Goal: Task Accomplishment & Management: Use online tool/utility

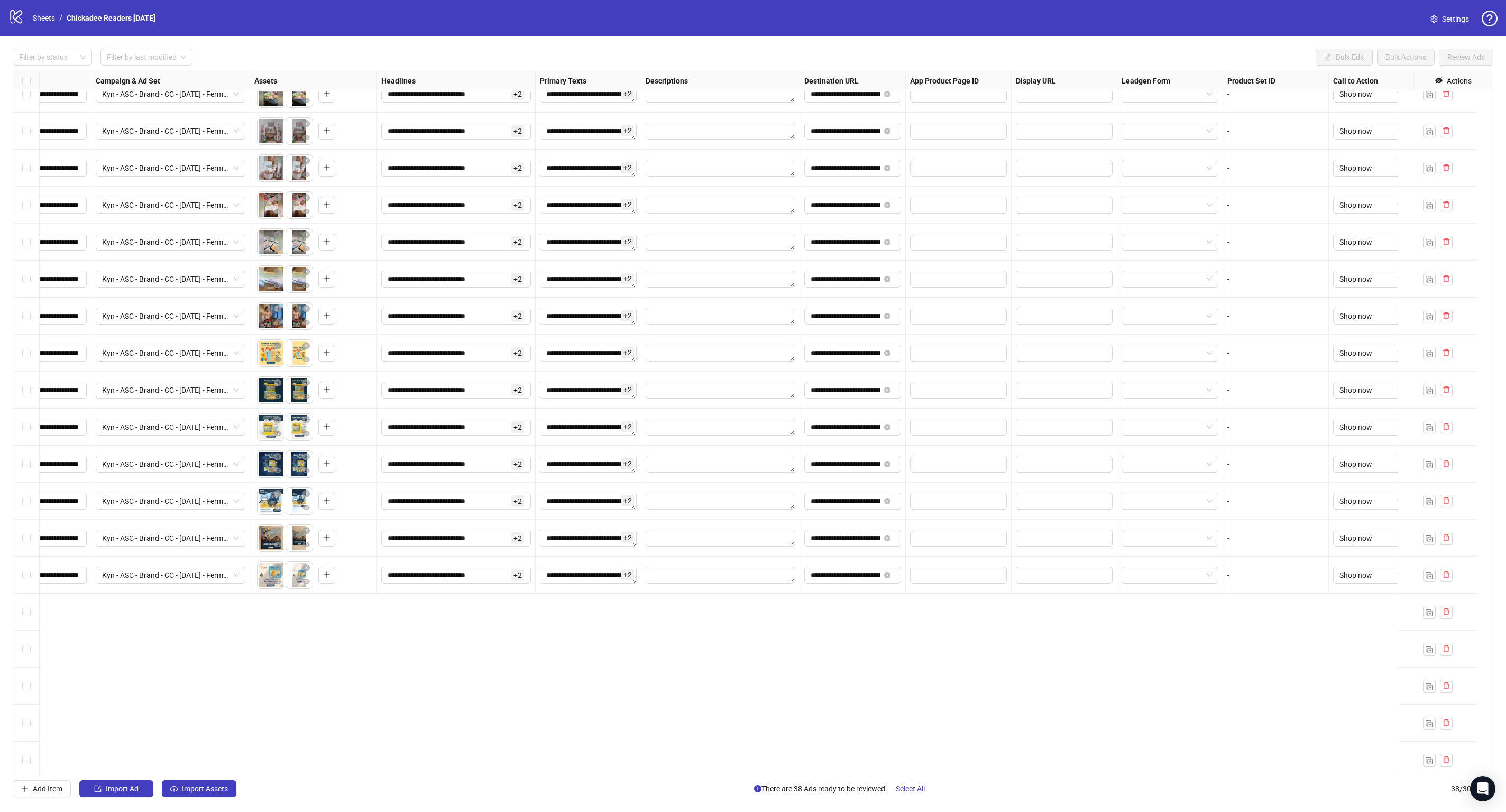
scroll to position [0, 253]
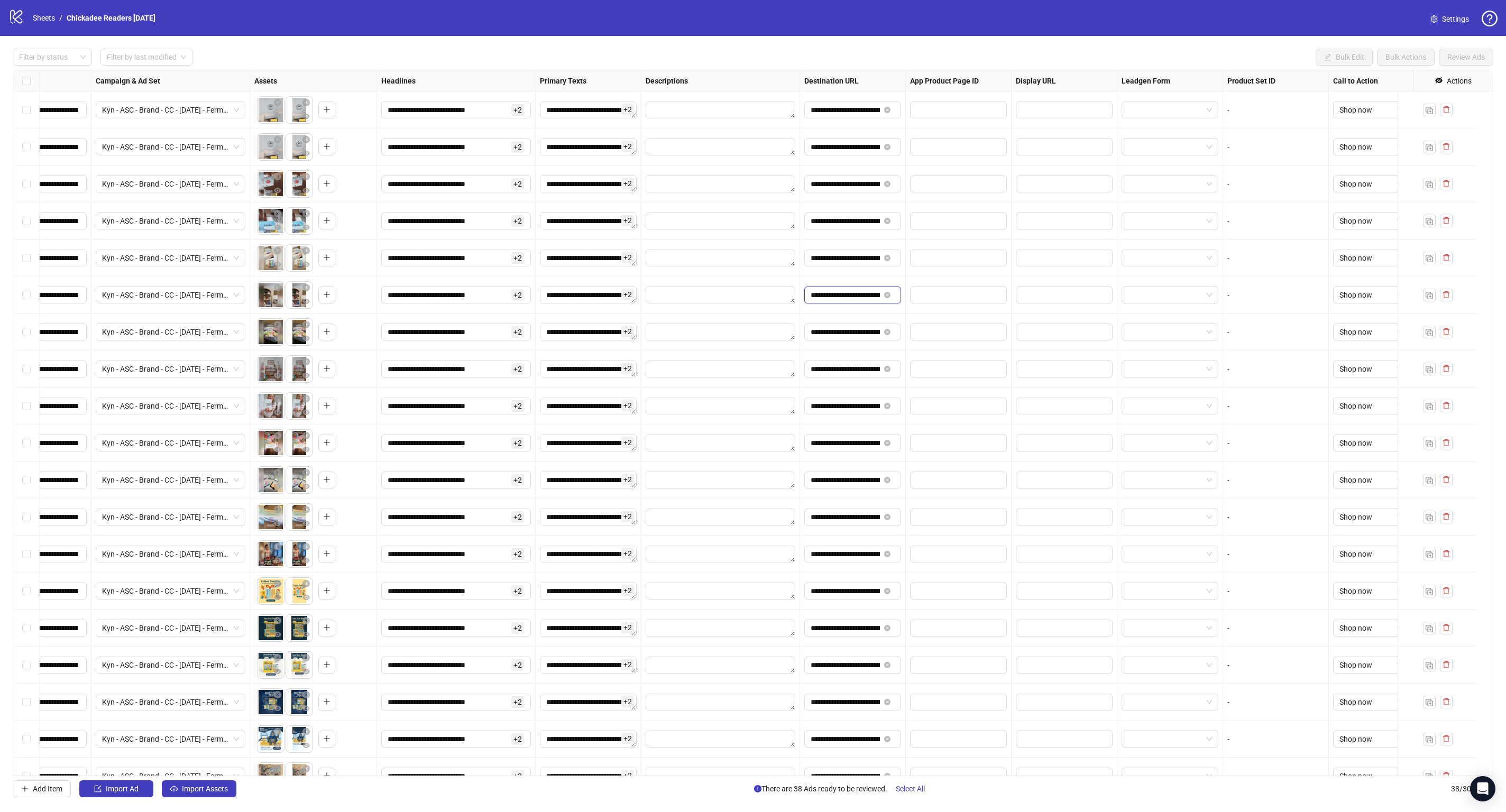
click at [838, 298] on input "**********" at bounding box center [845, 295] width 69 height 12
click at [838, 297] on input "**********" at bounding box center [845, 295] width 69 height 12
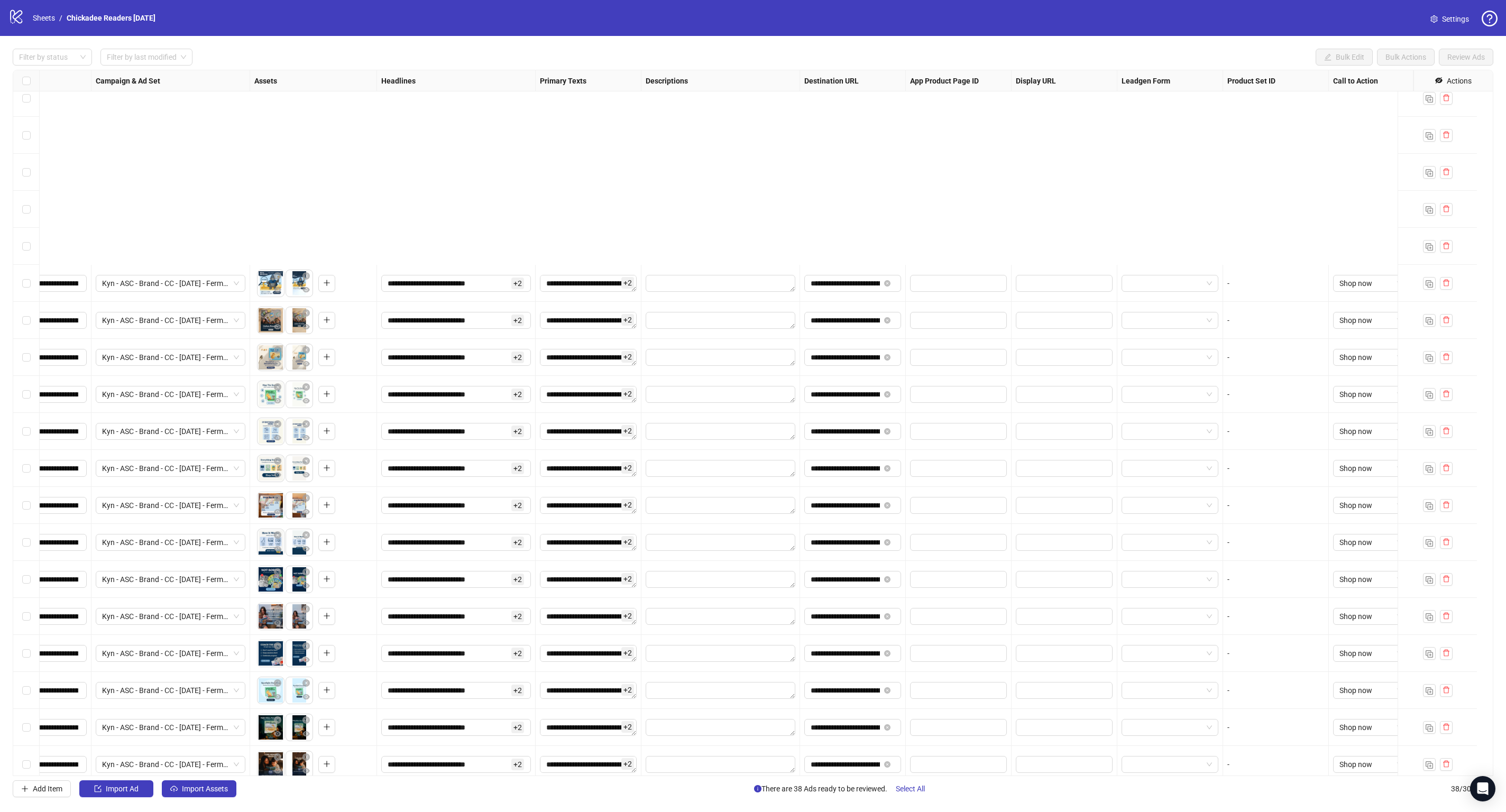
scroll to position [738, 253]
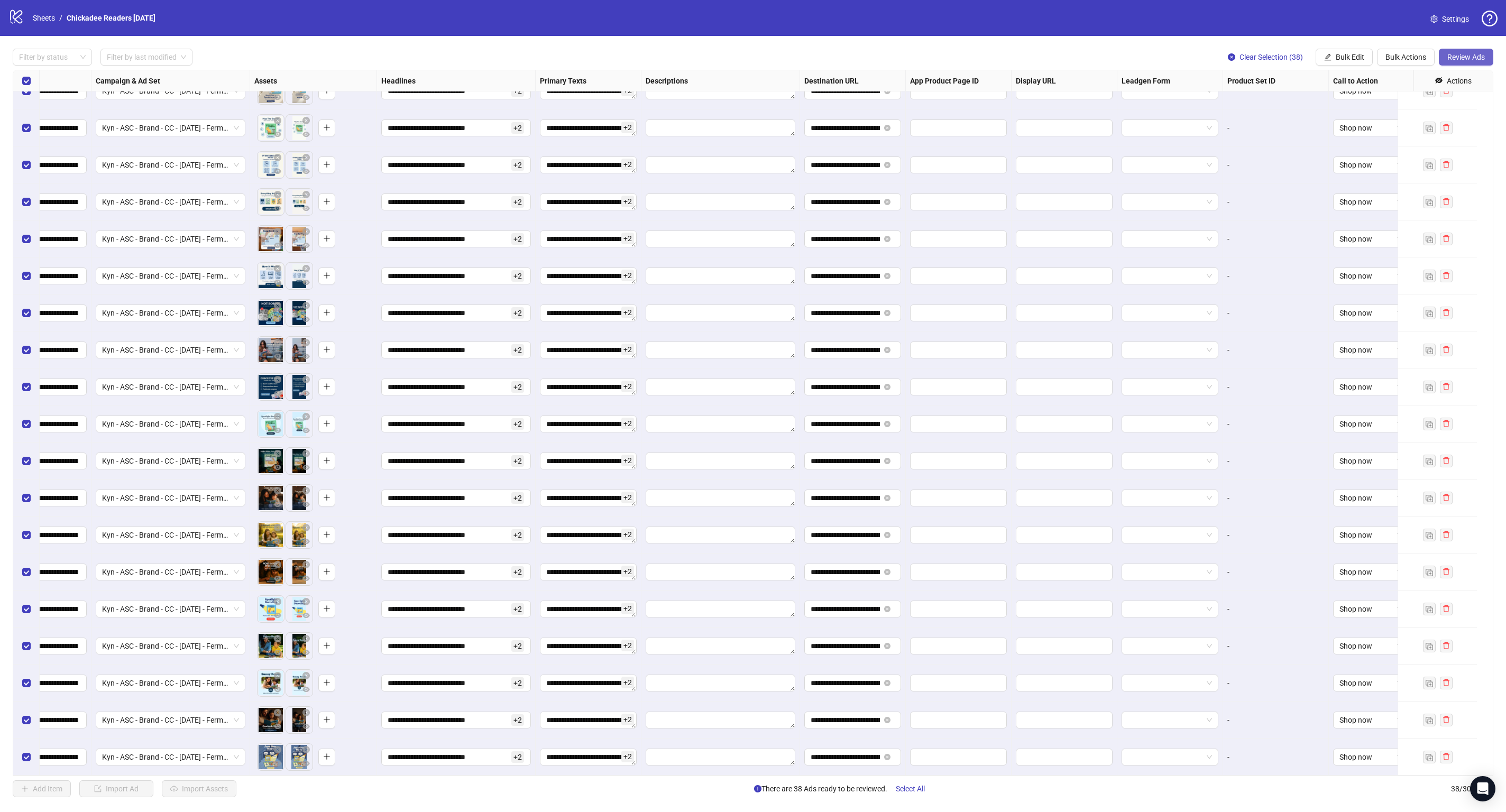
click at [1461, 62] on button "Review Ads" at bounding box center [1466, 57] width 54 height 17
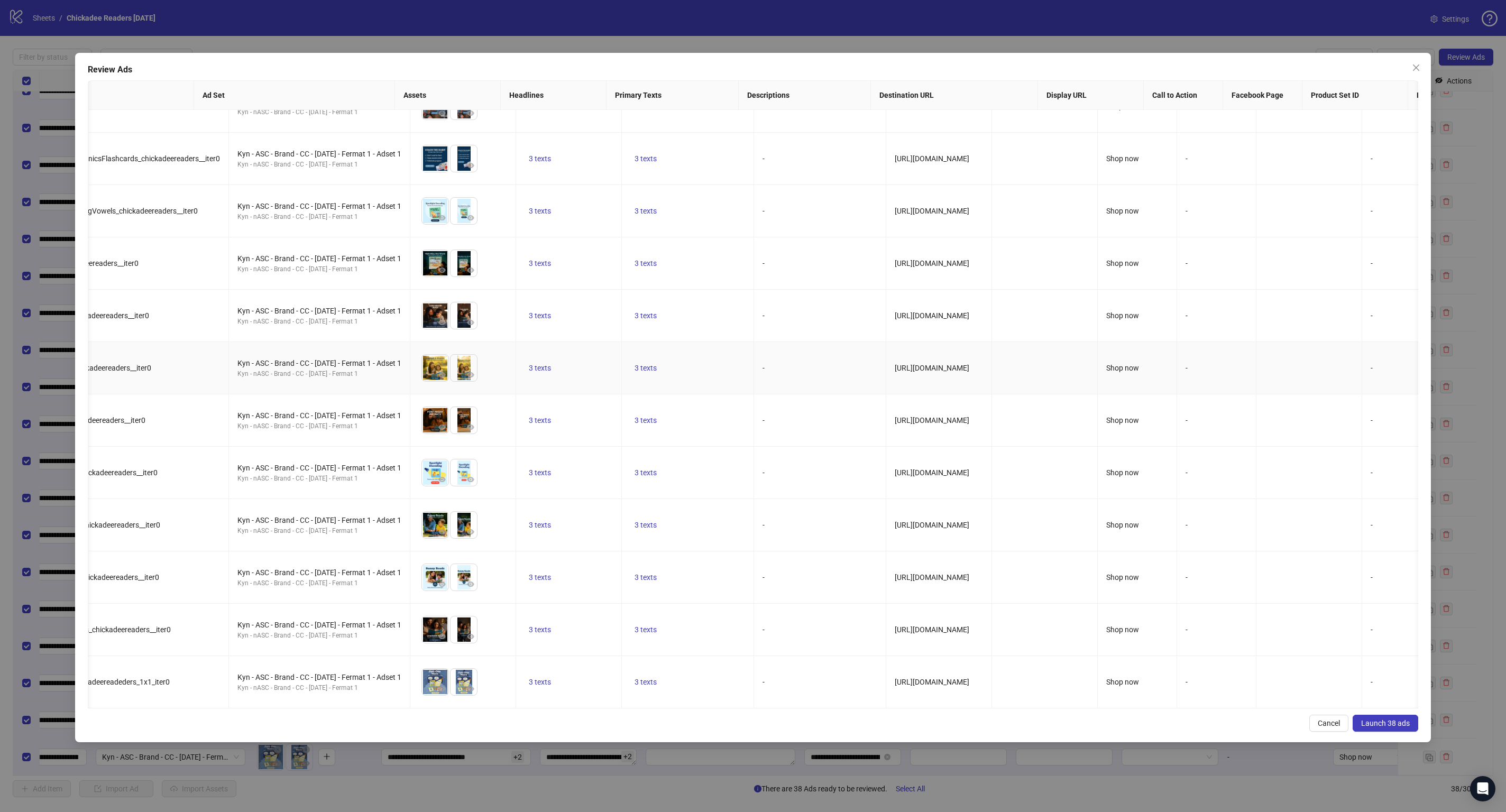
scroll to position [0, 0]
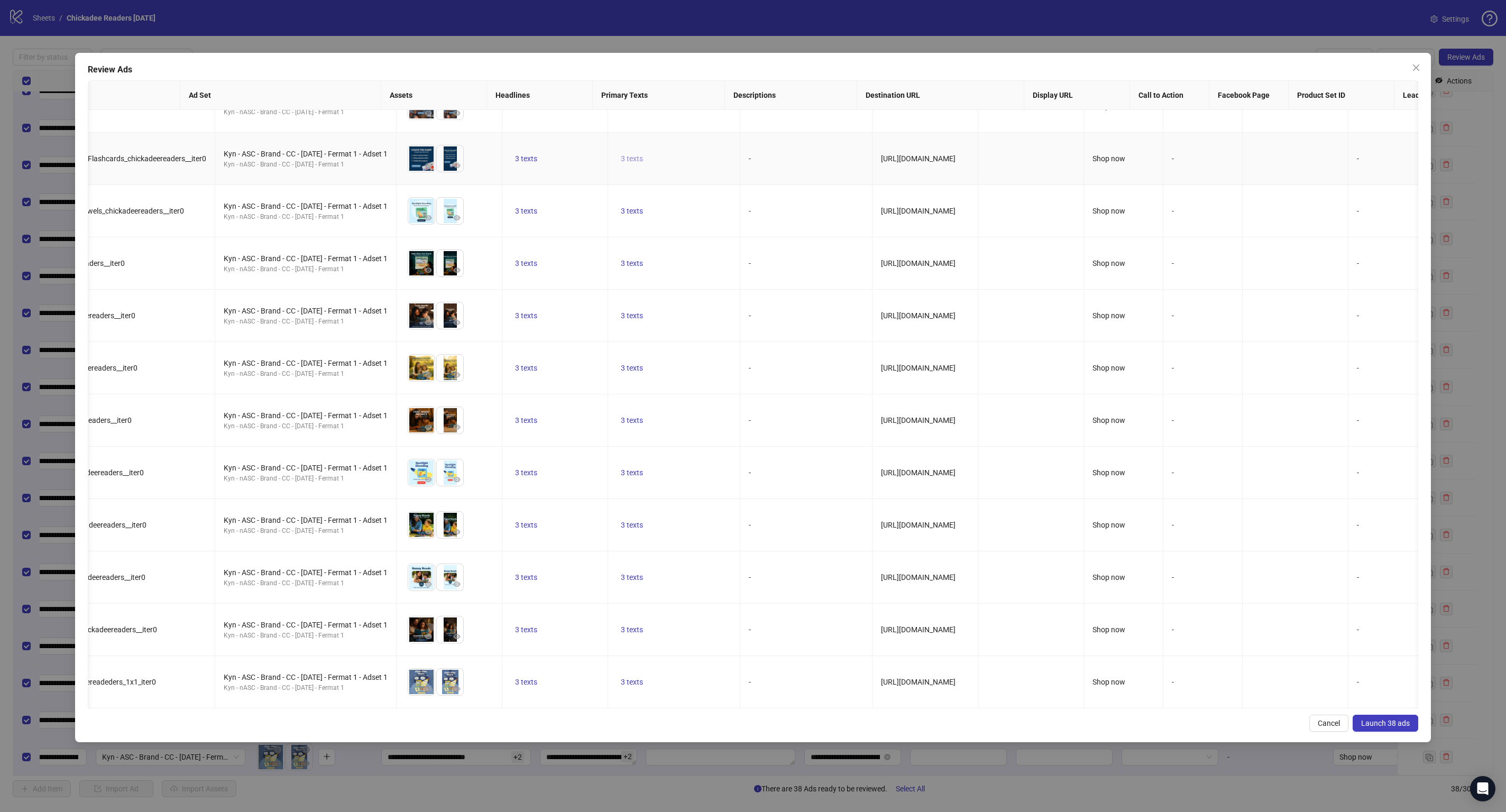
click at [624, 154] on span "3 texts" at bounding box center [632, 158] width 22 height 8
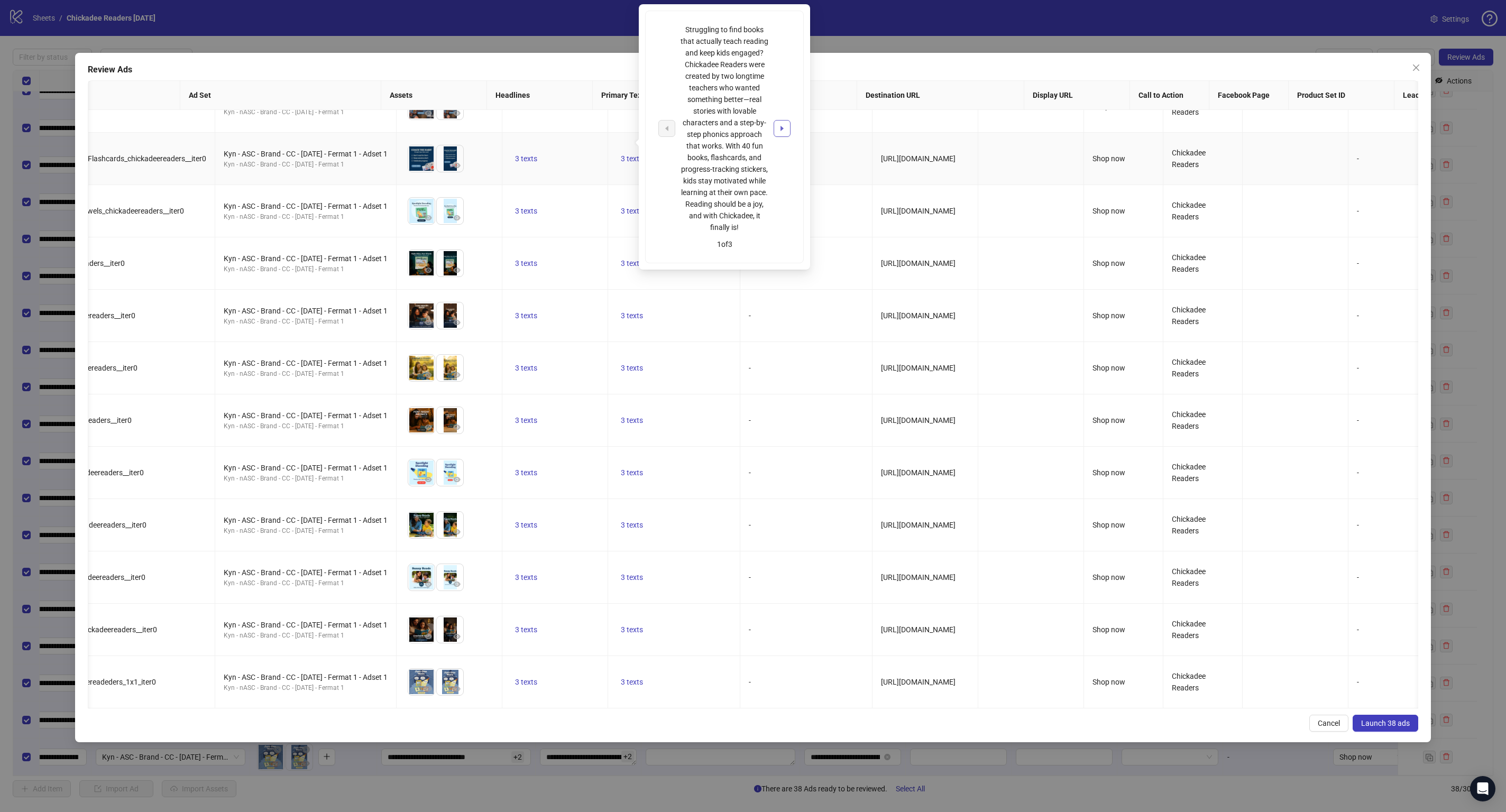
click at [784, 132] on icon "caret-right" at bounding box center [782, 128] width 8 height 8
click at [782, 169] on icon "caret-right" at bounding box center [782, 171] width 3 height 5
click at [1391, 727] on span "Launch 38 ads" at bounding box center [1385, 723] width 49 height 8
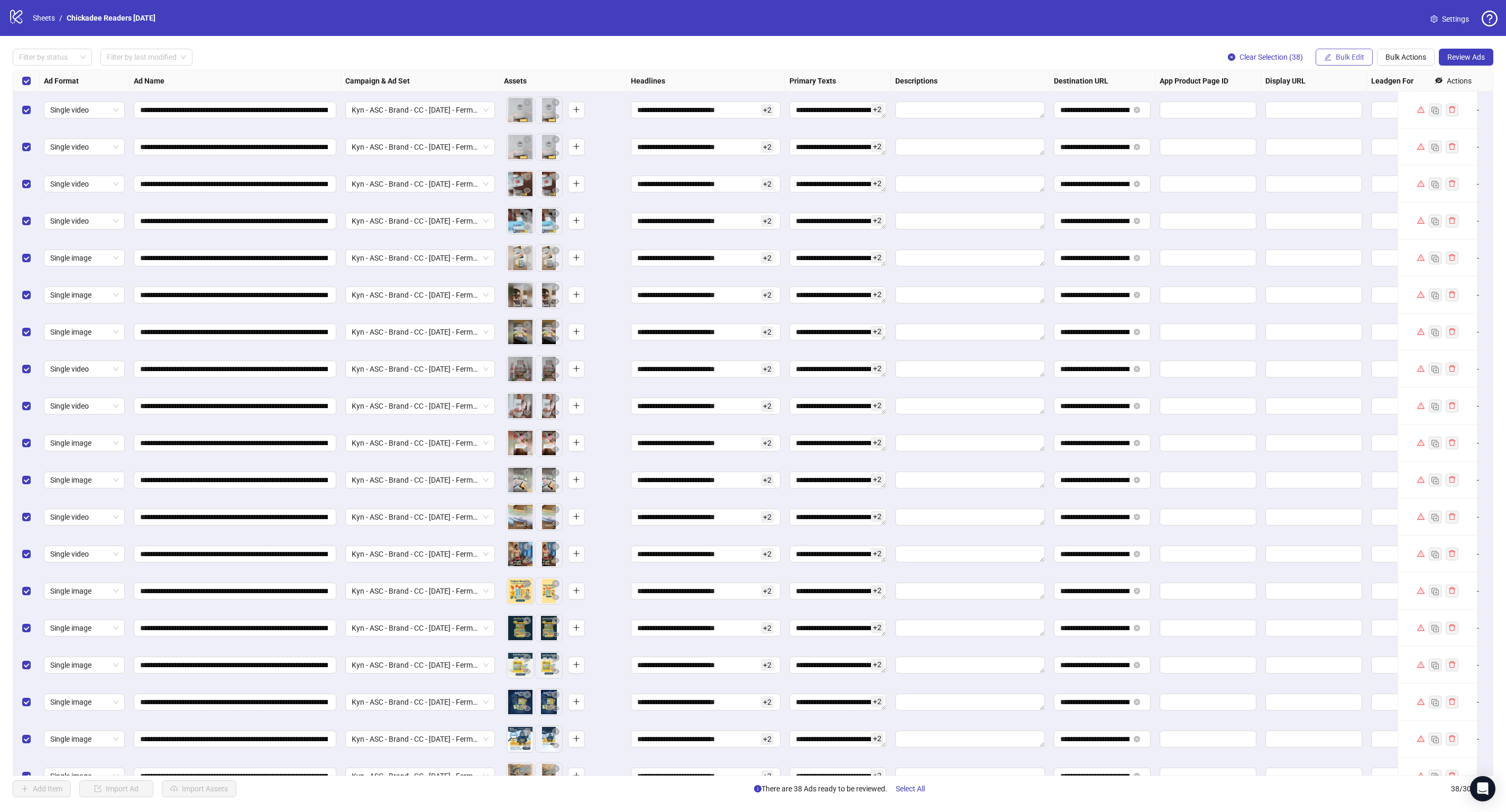
click at [1332, 55] on button "Bulk Edit" at bounding box center [1344, 57] width 57 height 17
click at [1341, 115] on span "Campaign & Ad Set" at bounding box center [1353, 112] width 63 height 12
click at [1320, 98] on span "Kyn - ASC - Brand - CC - [DATE] - Fermat 1 - Adset 1" at bounding box center [1314, 102] width 146 height 16
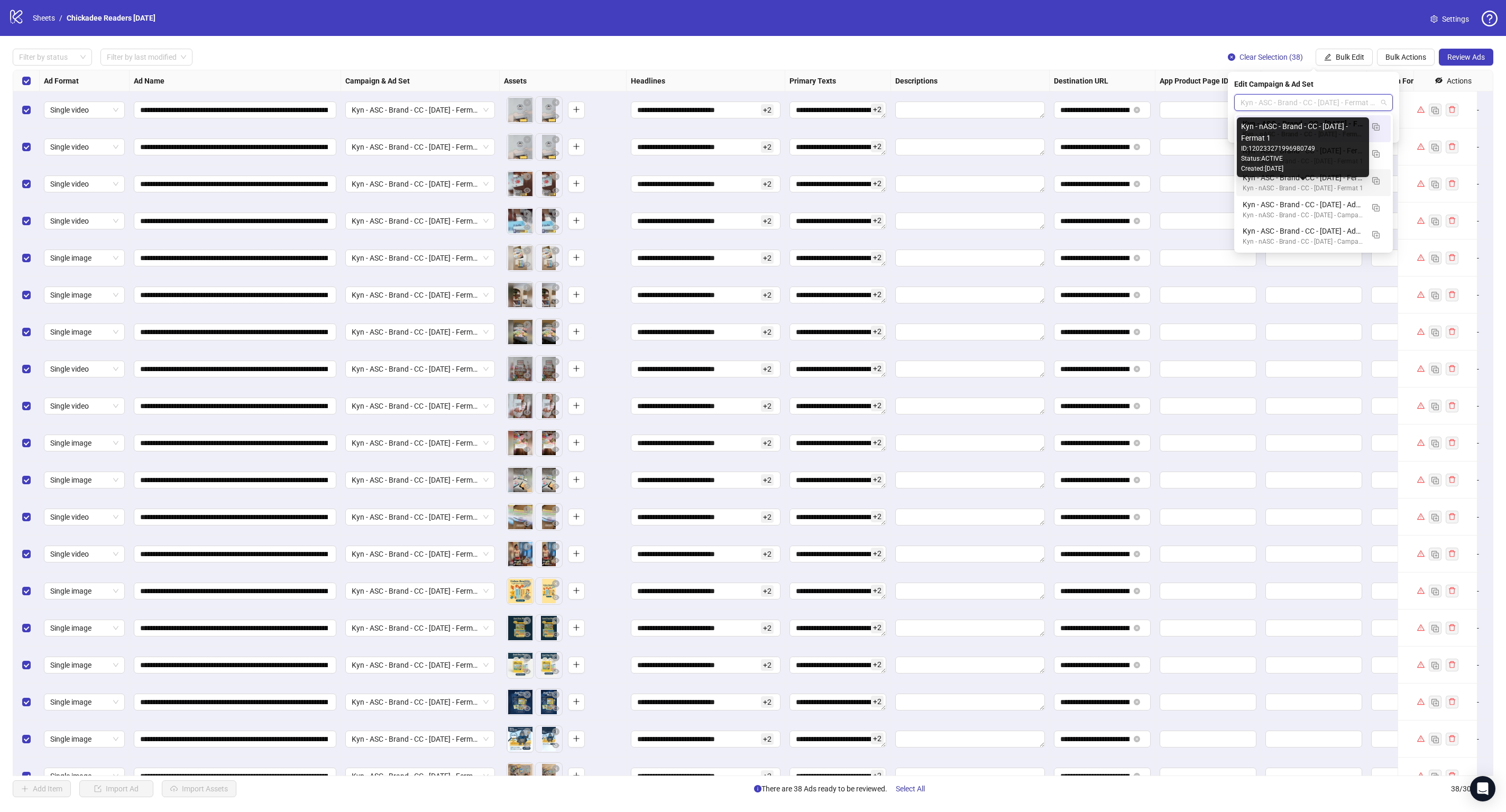
click at [1317, 184] on div "Kyn - nASC - Brand - CC - [DATE] - Fermat 1" at bounding box center [1303, 188] width 120 height 10
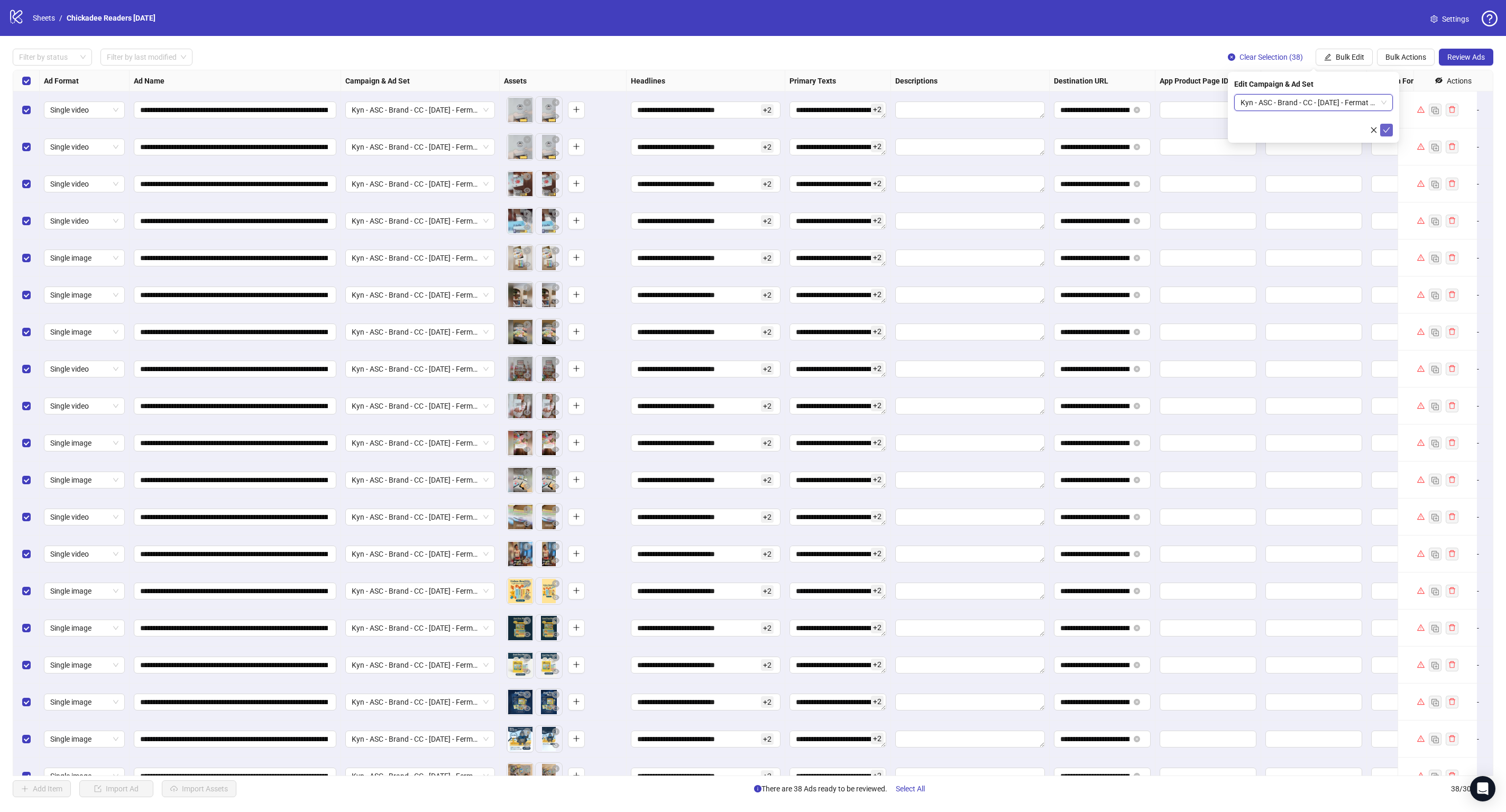
click at [1386, 129] on icon "check" at bounding box center [1386, 130] width 8 height 8
click at [1464, 52] on button "Review Ads" at bounding box center [1466, 57] width 54 height 17
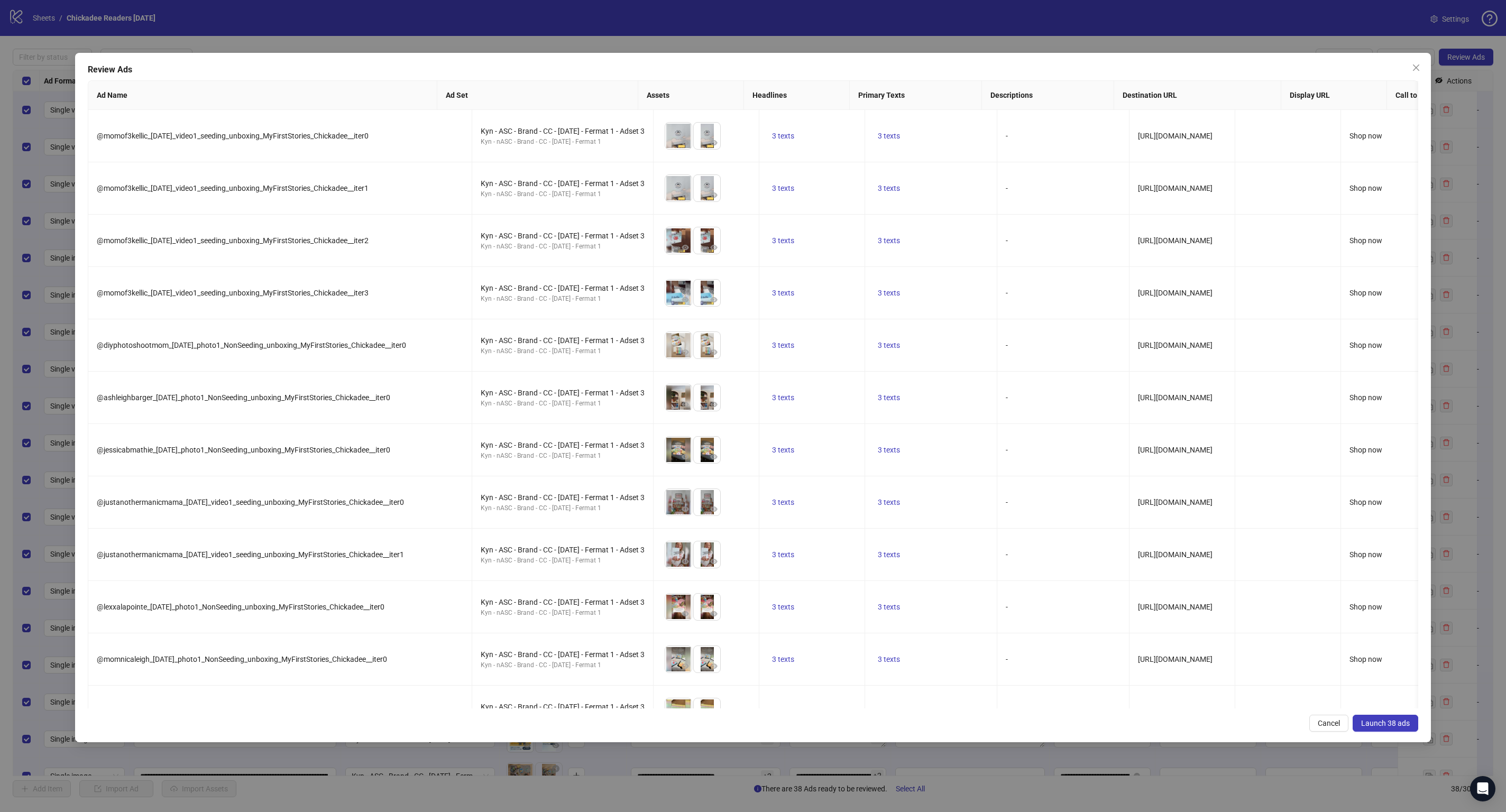
click at [1372, 720] on span "Launch 38 ads" at bounding box center [1385, 723] width 49 height 8
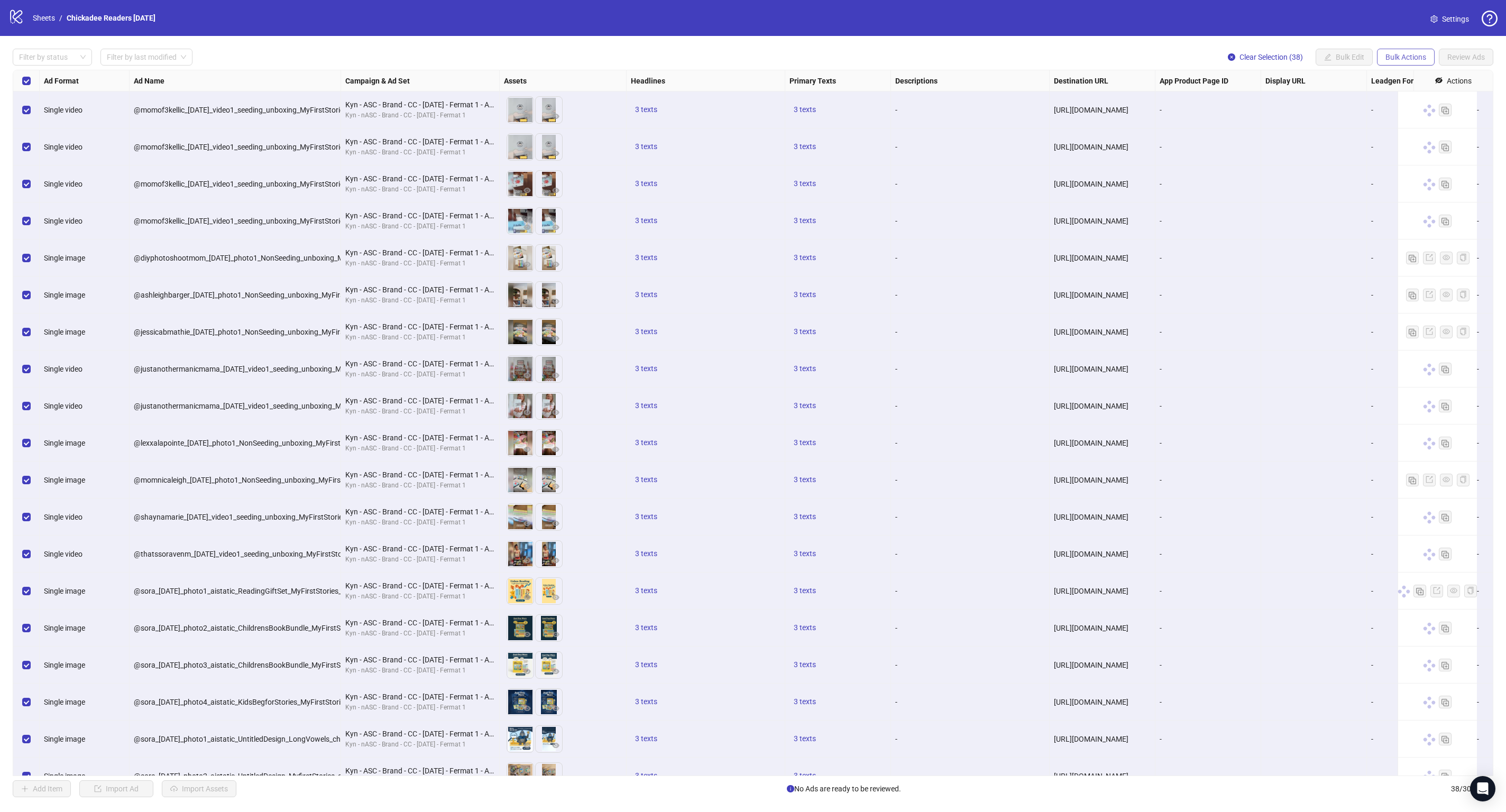
click at [1398, 61] on span "Bulk Actions" at bounding box center [1406, 57] width 41 height 8
click at [1400, 109] on span "Duplicate with assets" at bounding box center [1420, 112] width 72 height 12
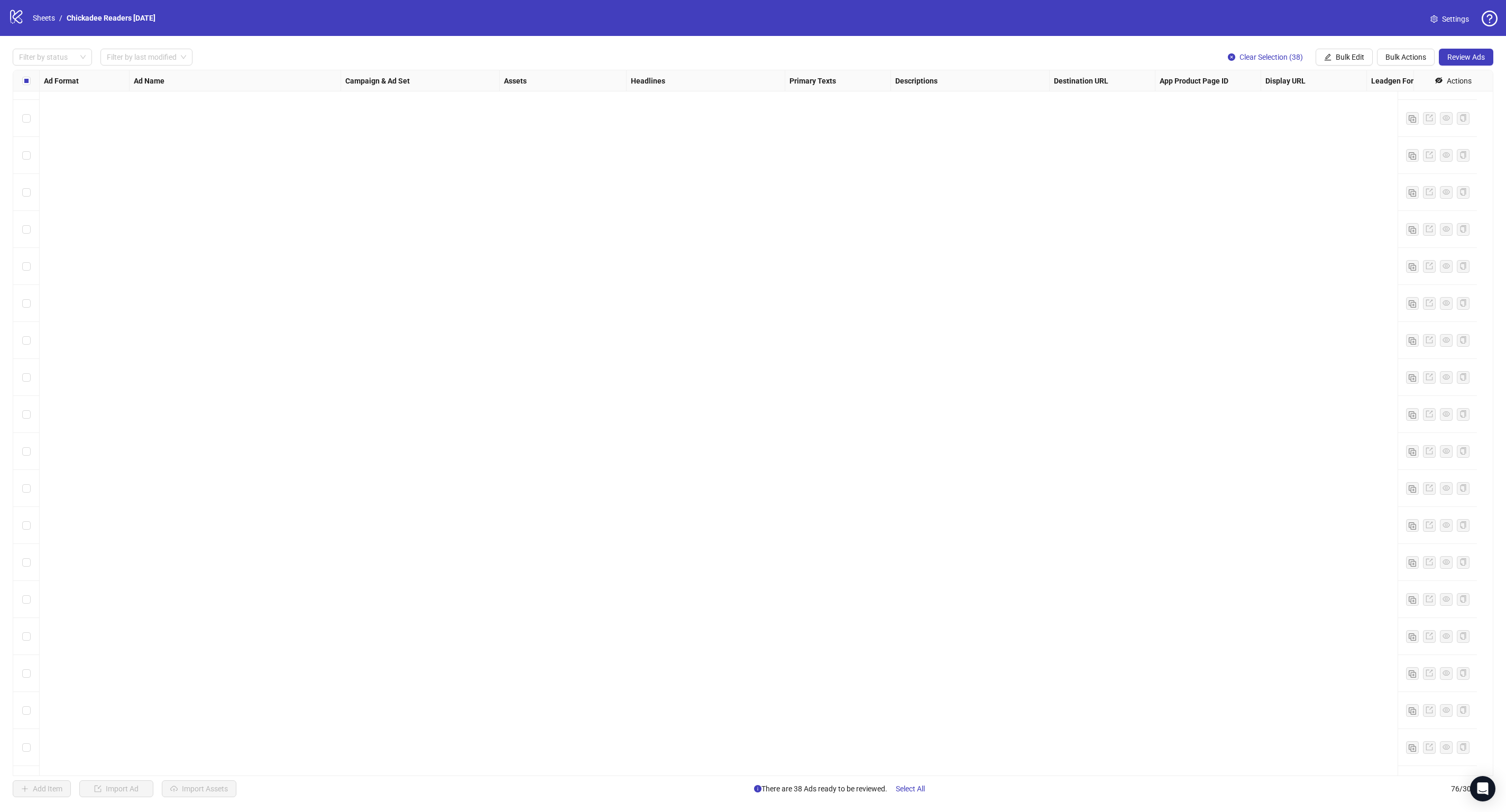
scroll to position [2145, 0]
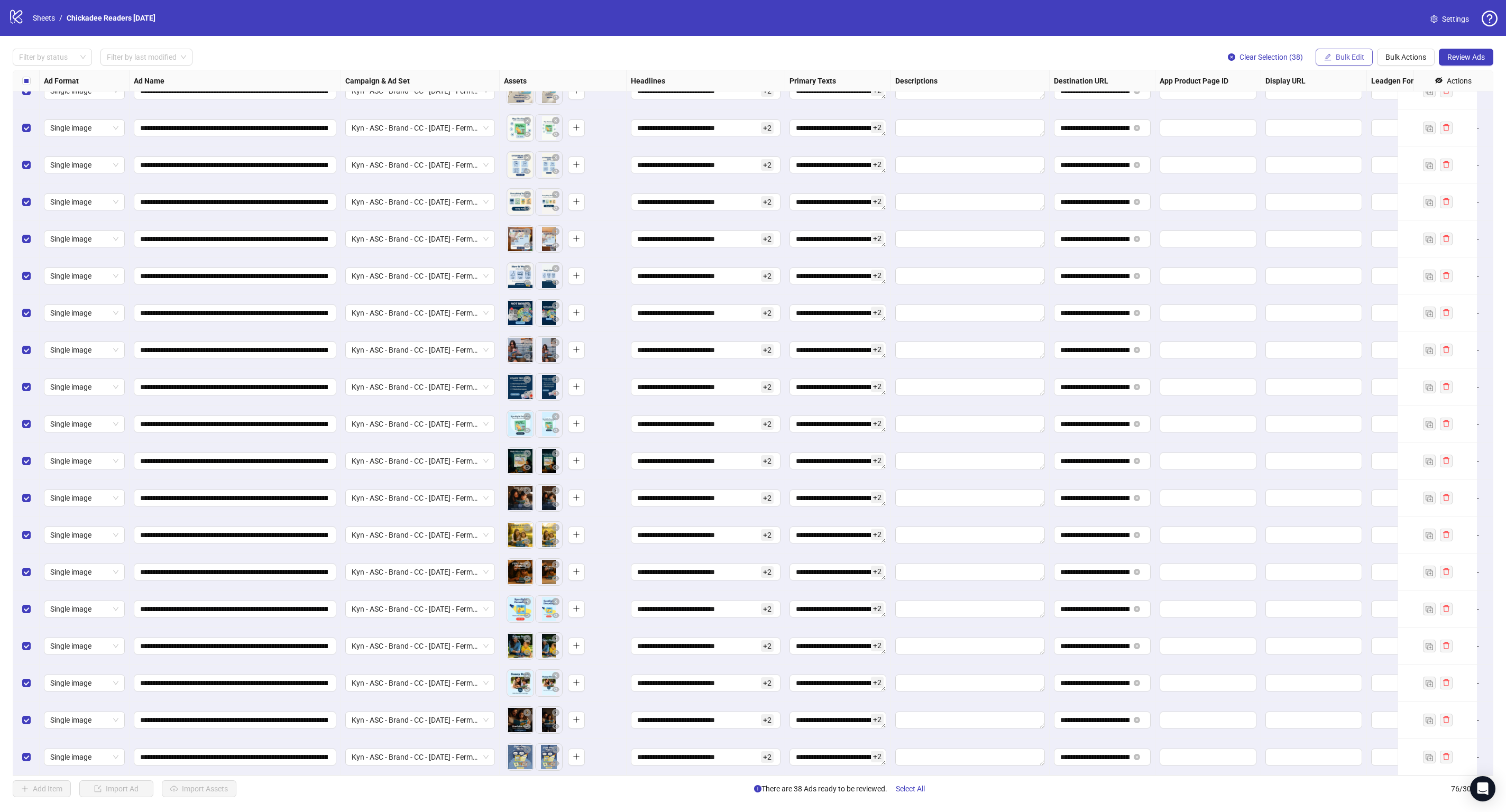
click at [1352, 58] on span "Bulk Edit" at bounding box center [1350, 57] width 29 height 8
click at [1355, 110] on span "Campaign & Ad Set" at bounding box center [1353, 112] width 63 height 12
click at [1310, 103] on span "Kyn - ASC - Brand - CC - [DATE] - Fermat 1 - Adset 3" at bounding box center [1314, 102] width 146 height 16
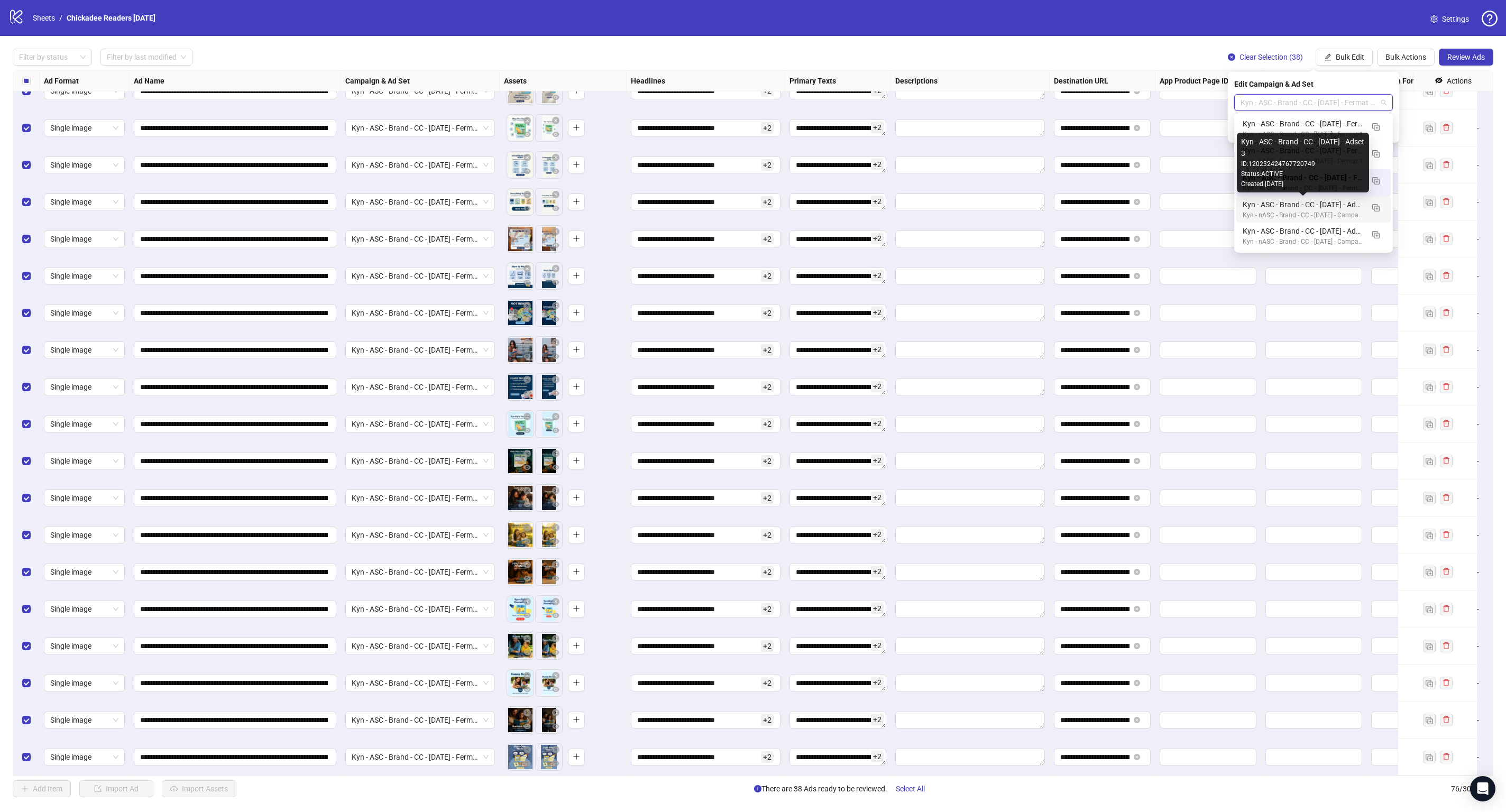
click at [1293, 207] on div "Kyn - ASC - Brand - CC - [DATE] - Adset 3" at bounding box center [1303, 205] width 120 height 12
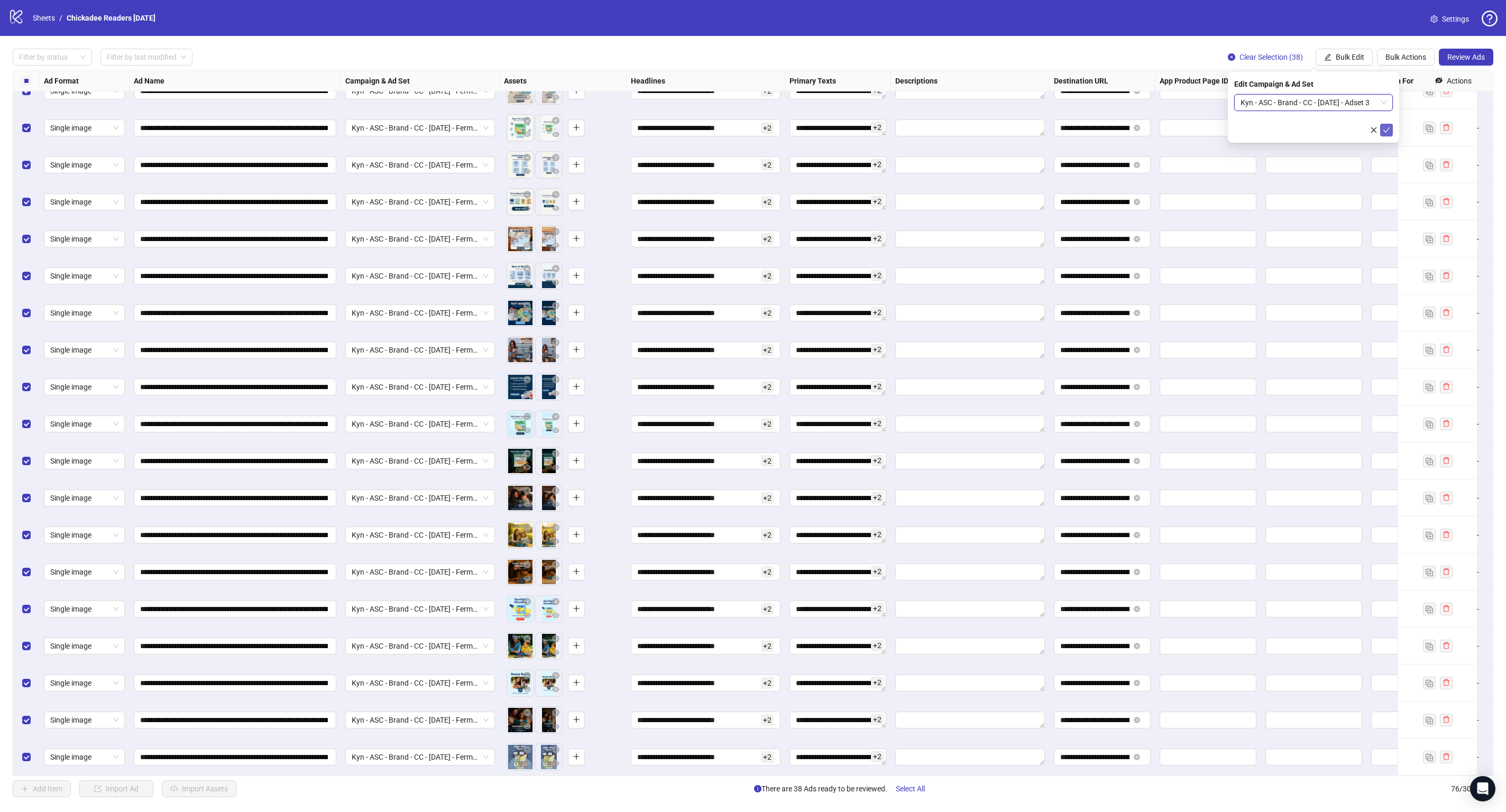
click at [1386, 132] on icon "check" at bounding box center [1386, 130] width 8 height 8
click at [451, 120] on span "Kyn - ASC - Brand - CC - [DATE] - Adset 3" at bounding box center [420, 127] width 137 height 16
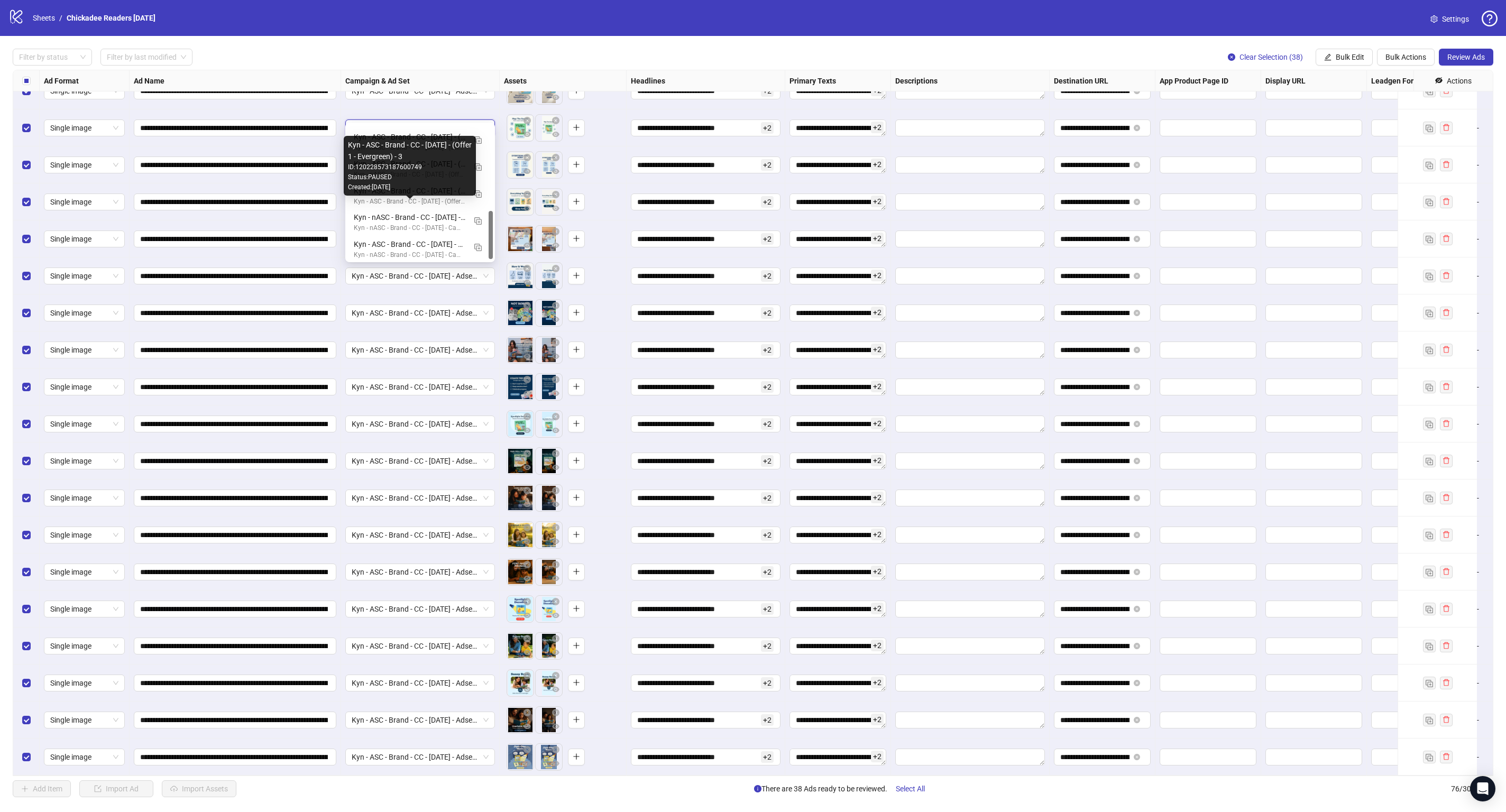
scroll to position [242, 0]
click at [695, 56] on div "Filter by status Filter by last modified Clear Selection (38) Bulk Edit Bulk Ac…" at bounding box center [753, 57] width 1481 height 17
click at [443, 120] on span "Kyn - ASC - Brand - CC - [DATE] - Adset 3" at bounding box center [420, 127] width 137 height 16
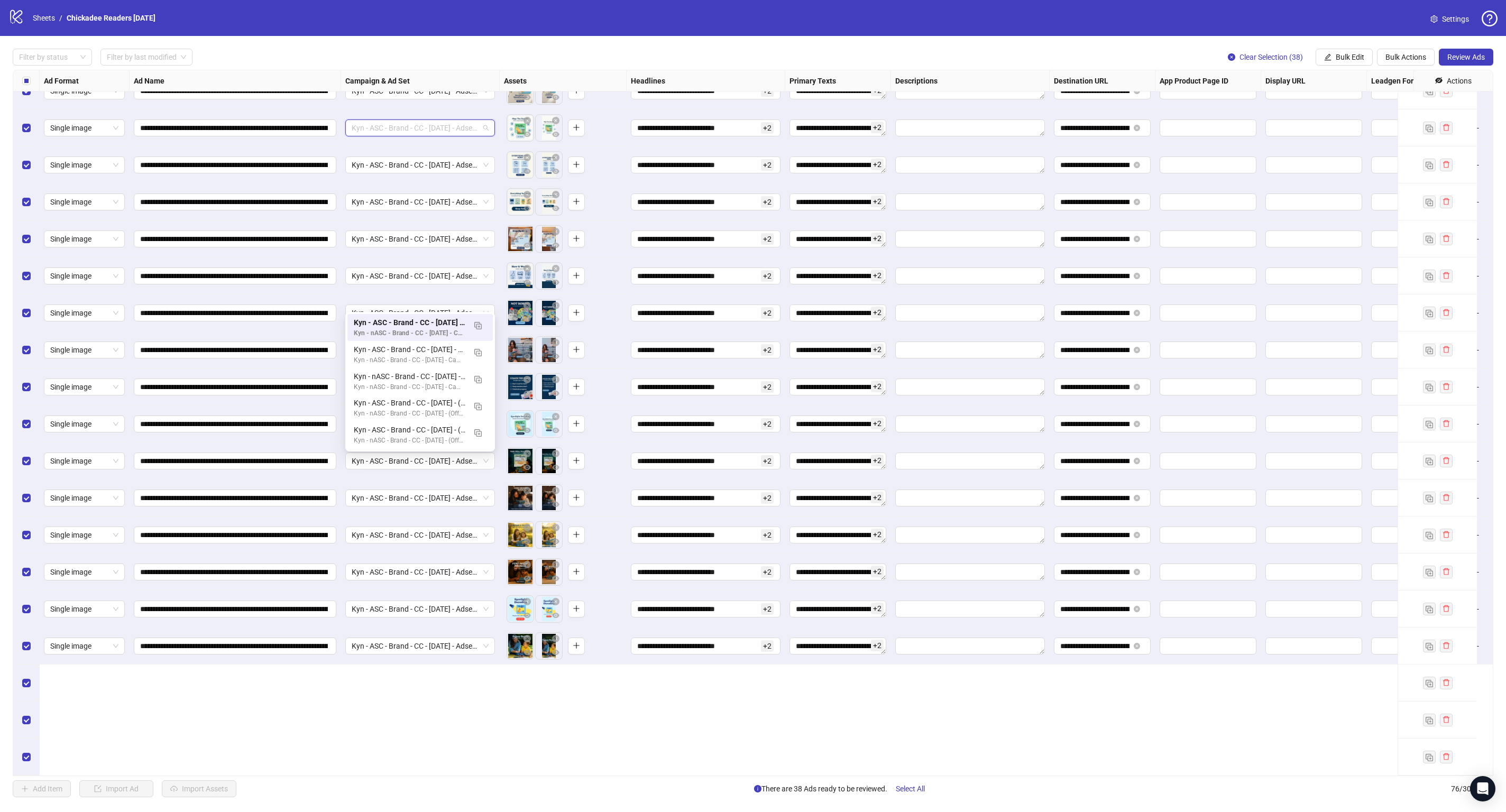
scroll to position [1955, 0]
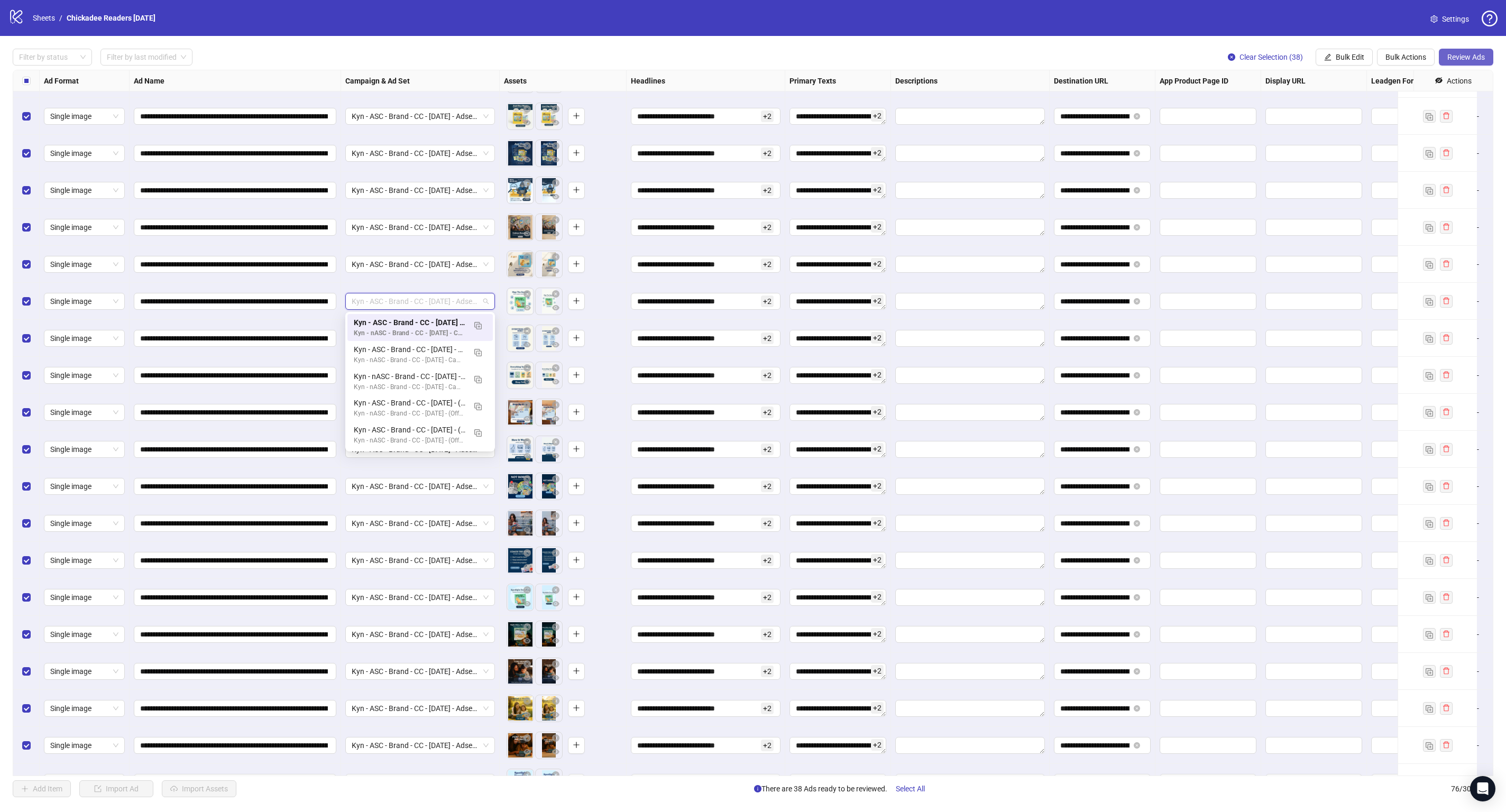
click at [1463, 53] on span "Review Ads" at bounding box center [1466, 57] width 37 height 8
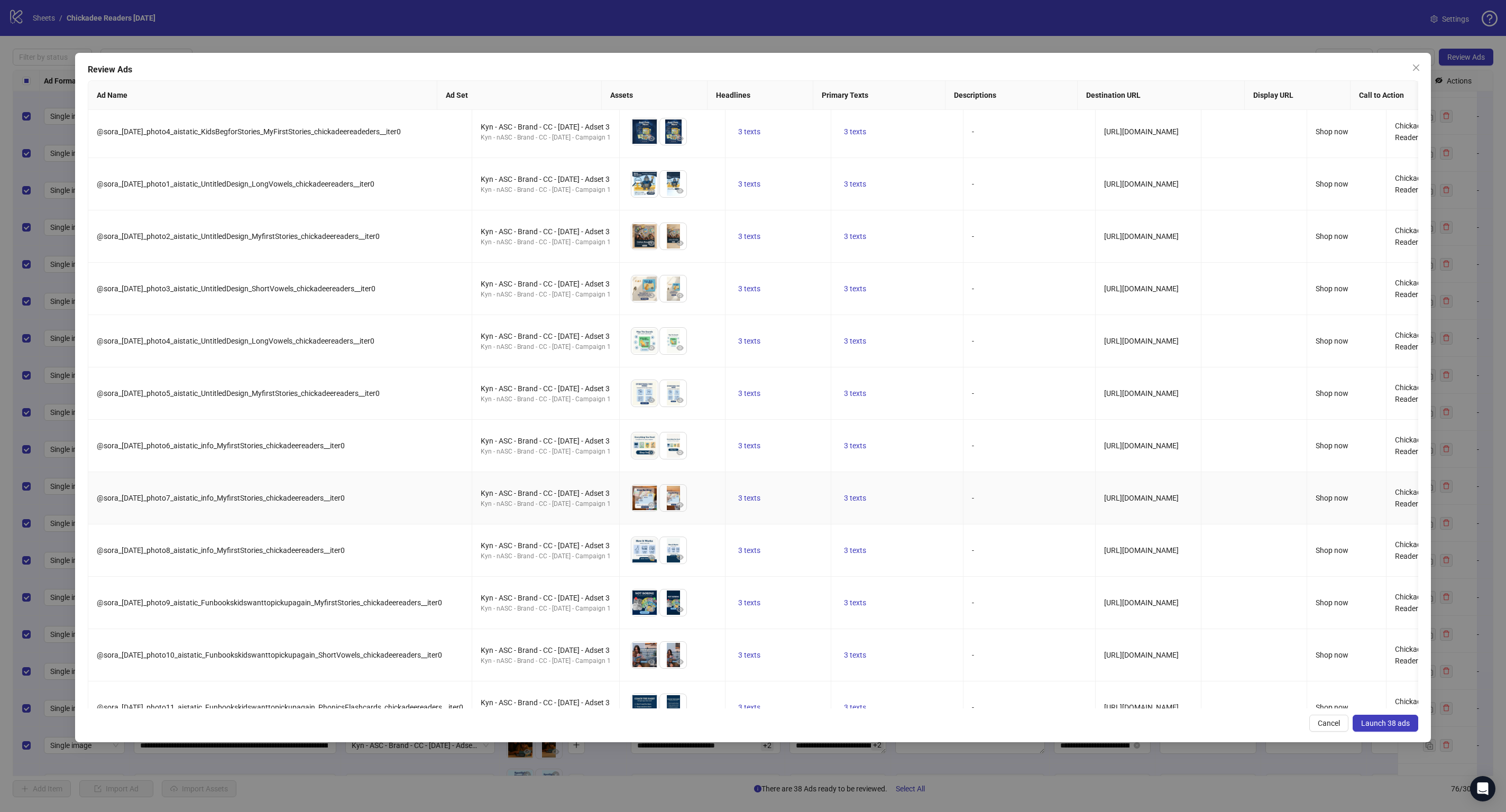
scroll to position [1407, 0]
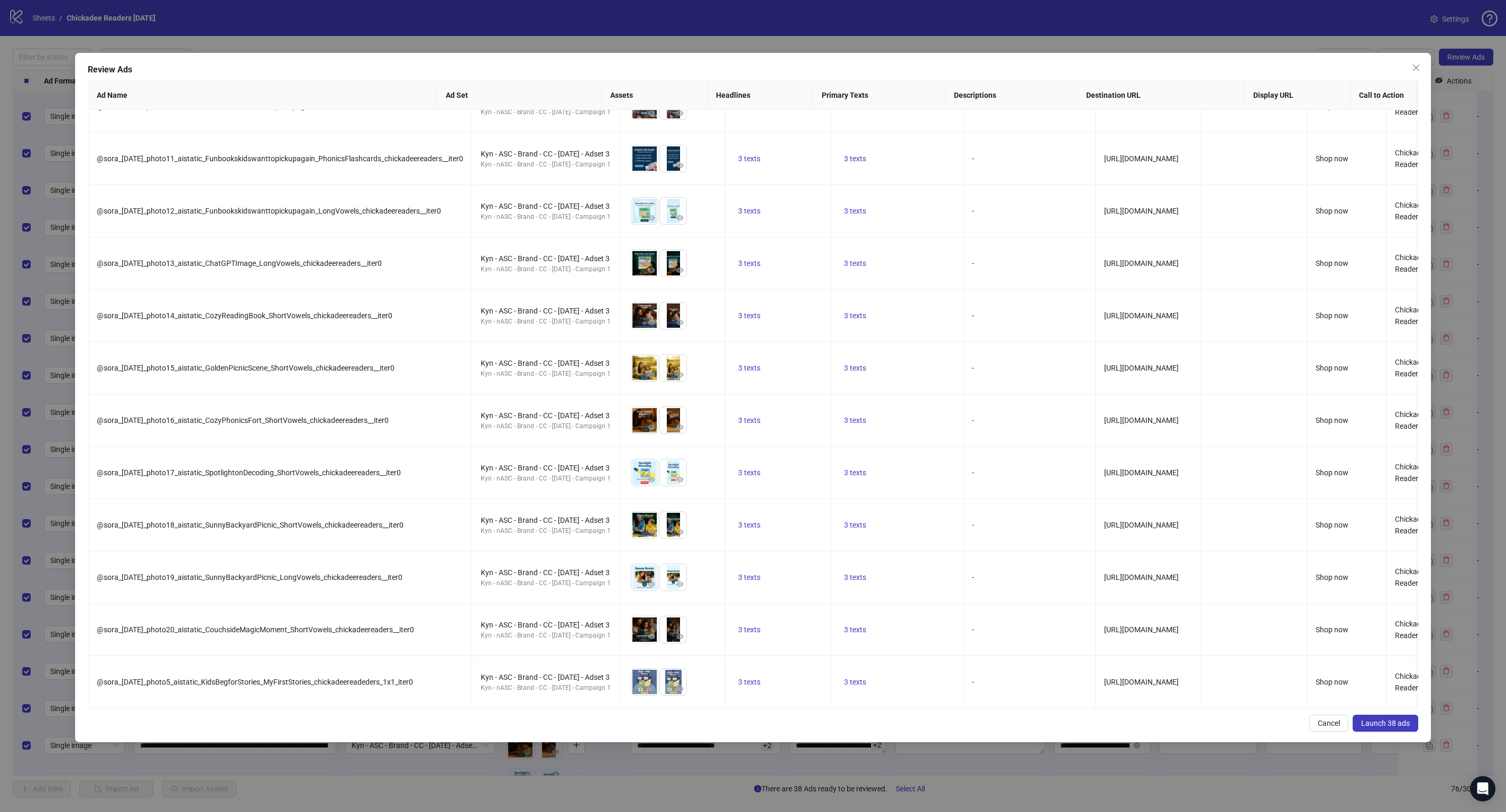
click at [1398, 720] on span "Launch 38 ads" at bounding box center [1385, 723] width 49 height 8
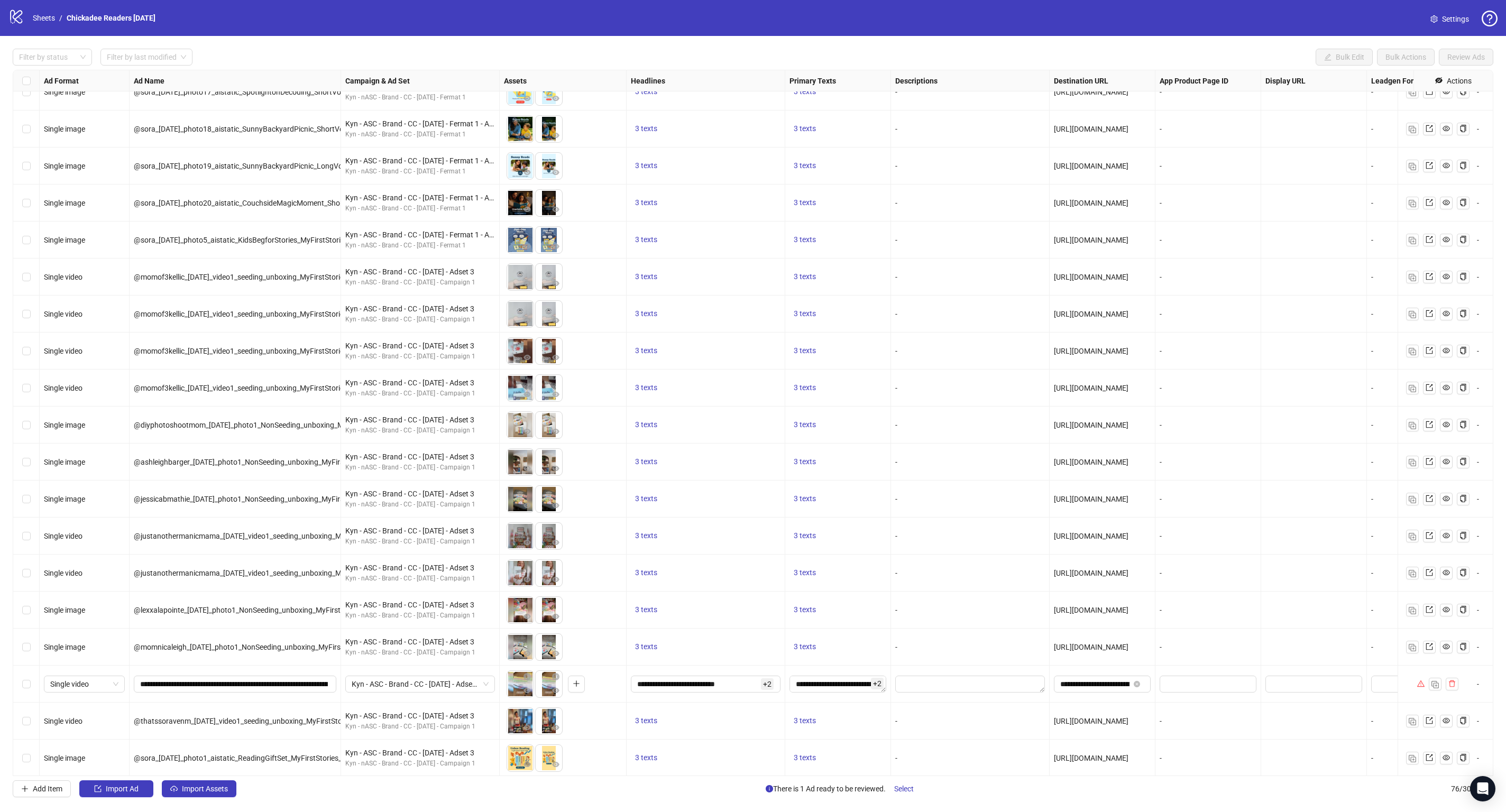
scroll to position [1228, 0]
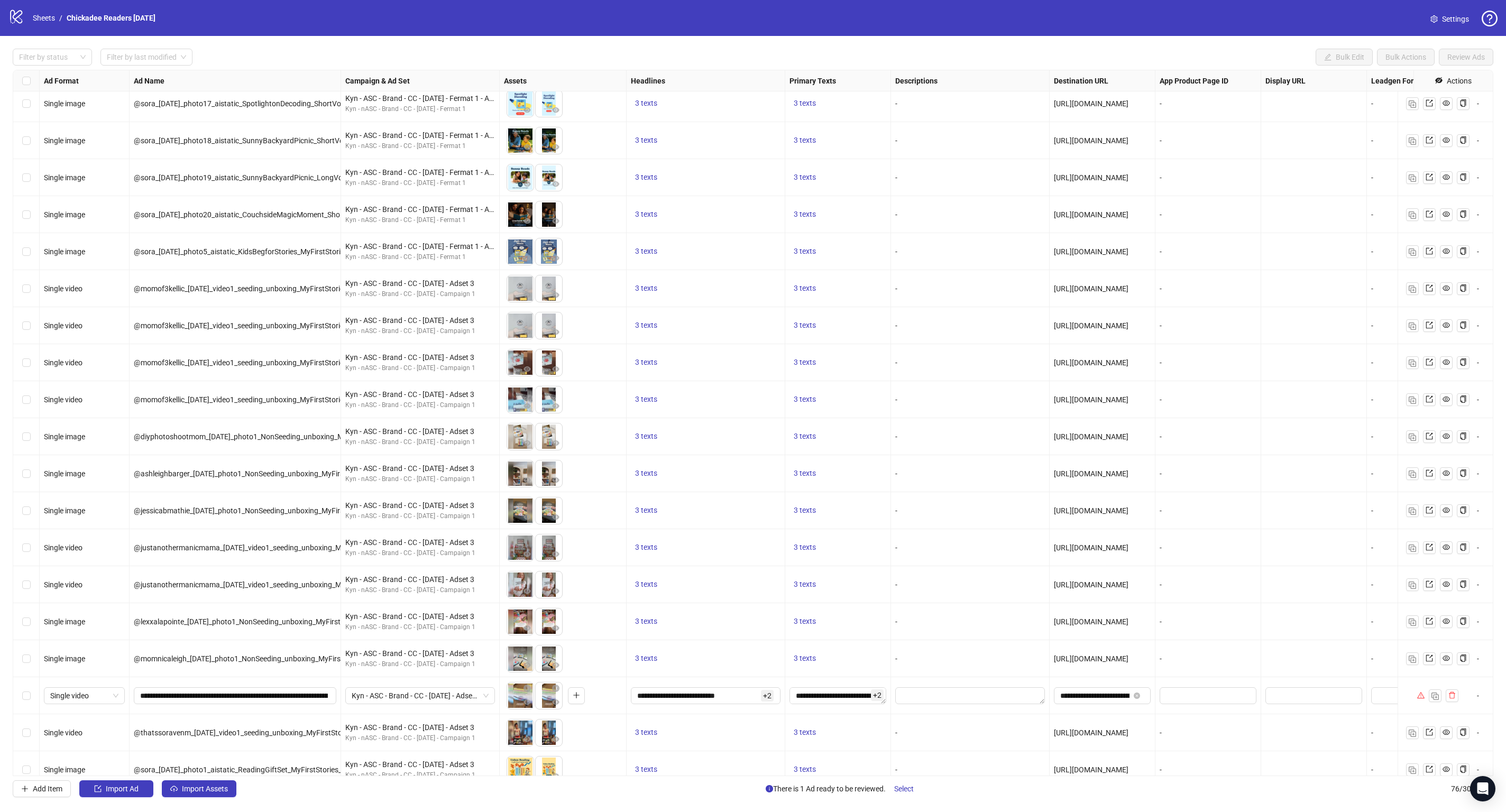
click at [30, 288] on div "Select row 39" at bounding box center [26, 288] width 26 height 37
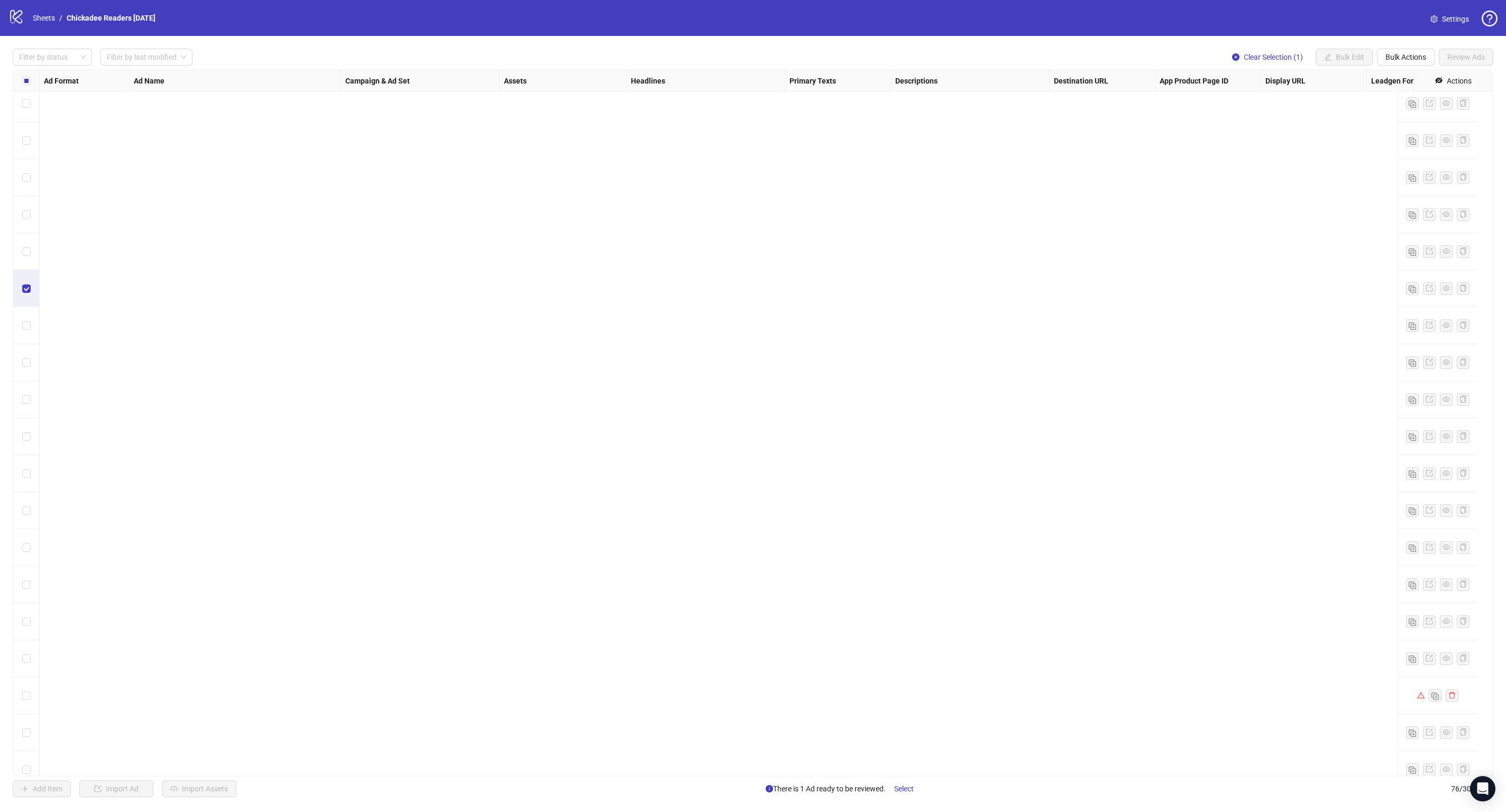
scroll to position [2145, 0]
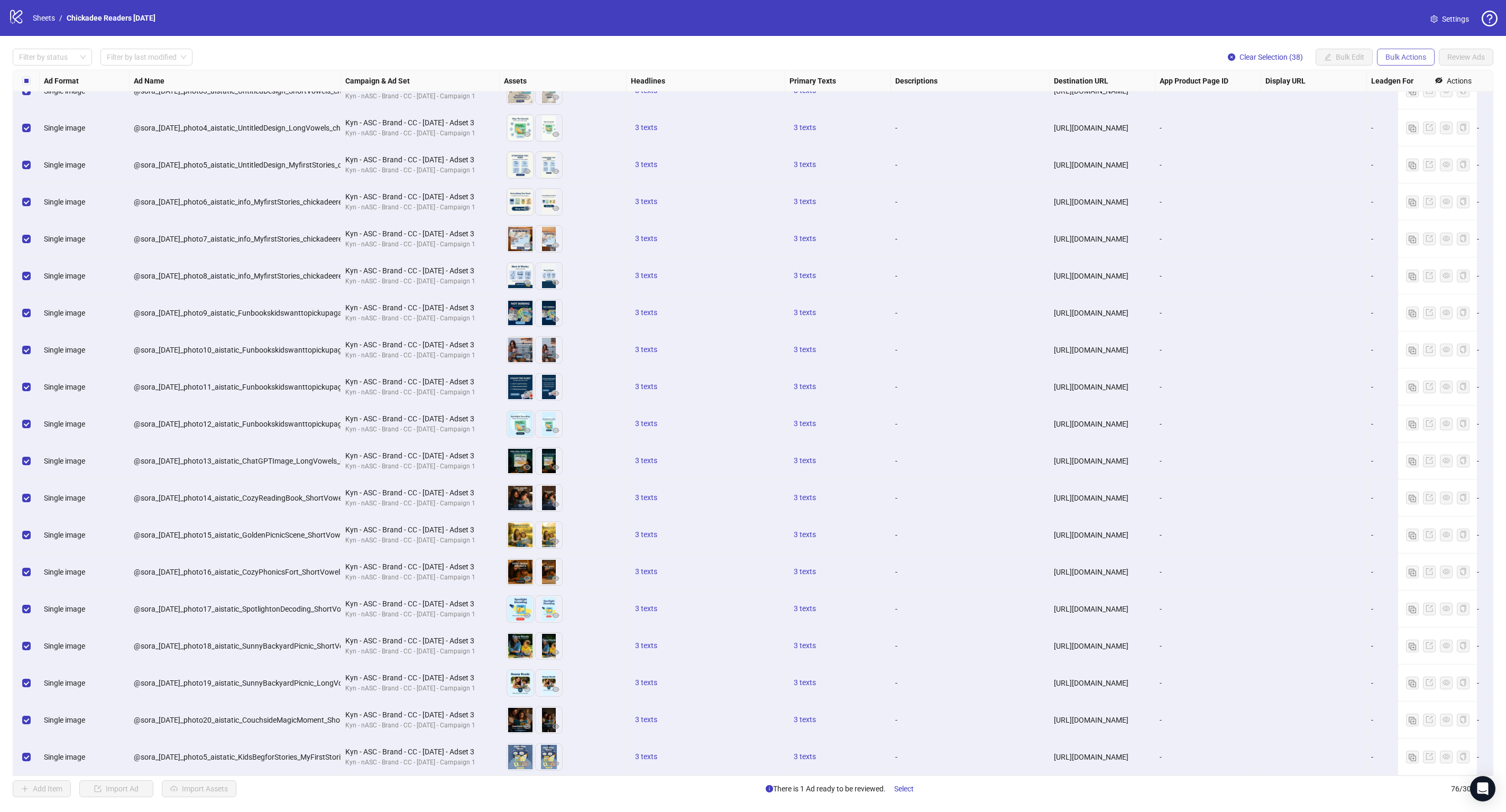
click at [1404, 57] on span "Bulk Actions" at bounding box center [1406, 57] width 41 height 8
click at [1413, 111] on span "Duplicate with assets" at bounding box center [1420, 112] width 72 height 12
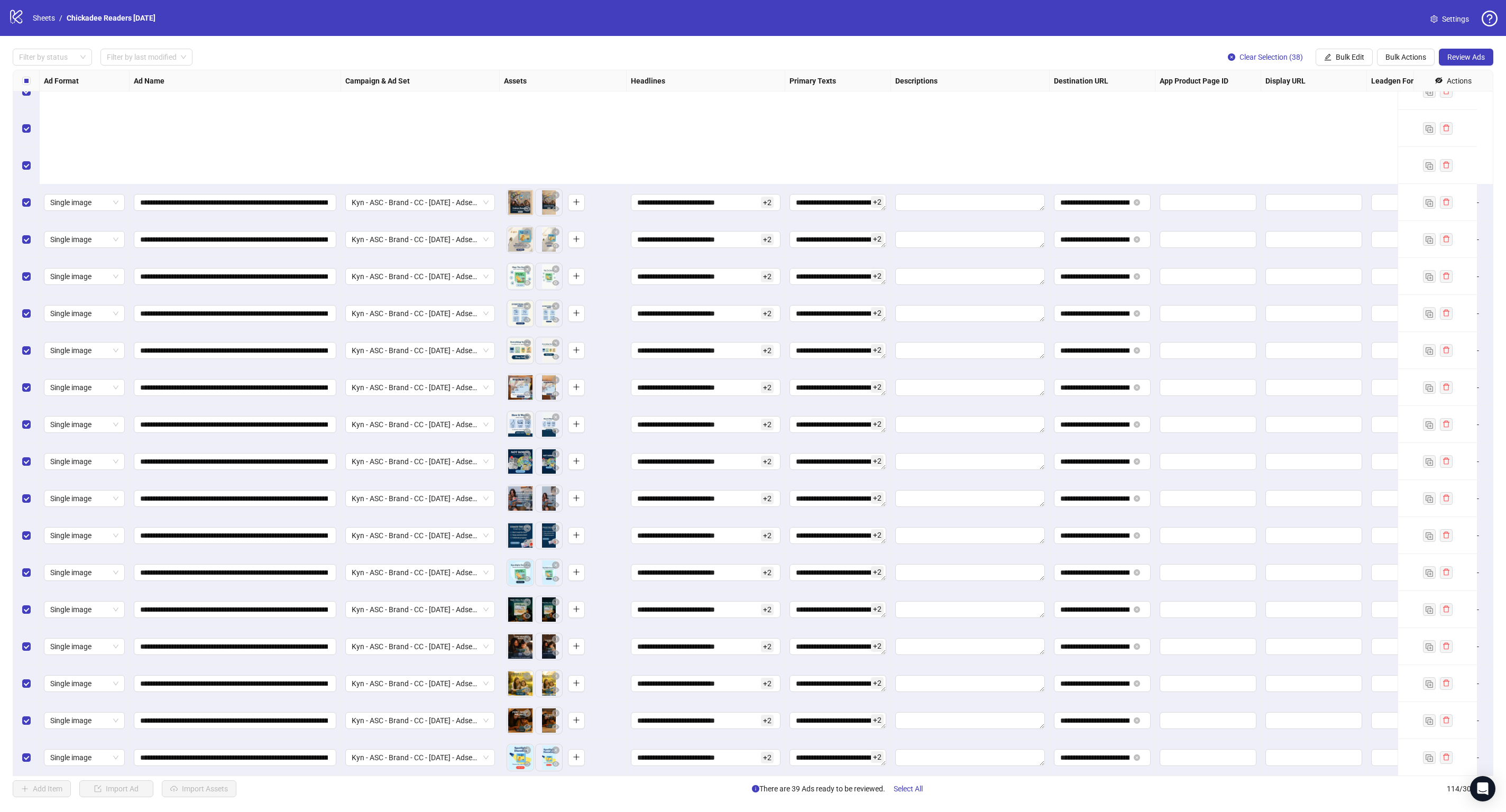
scroll to position [3551, 0]
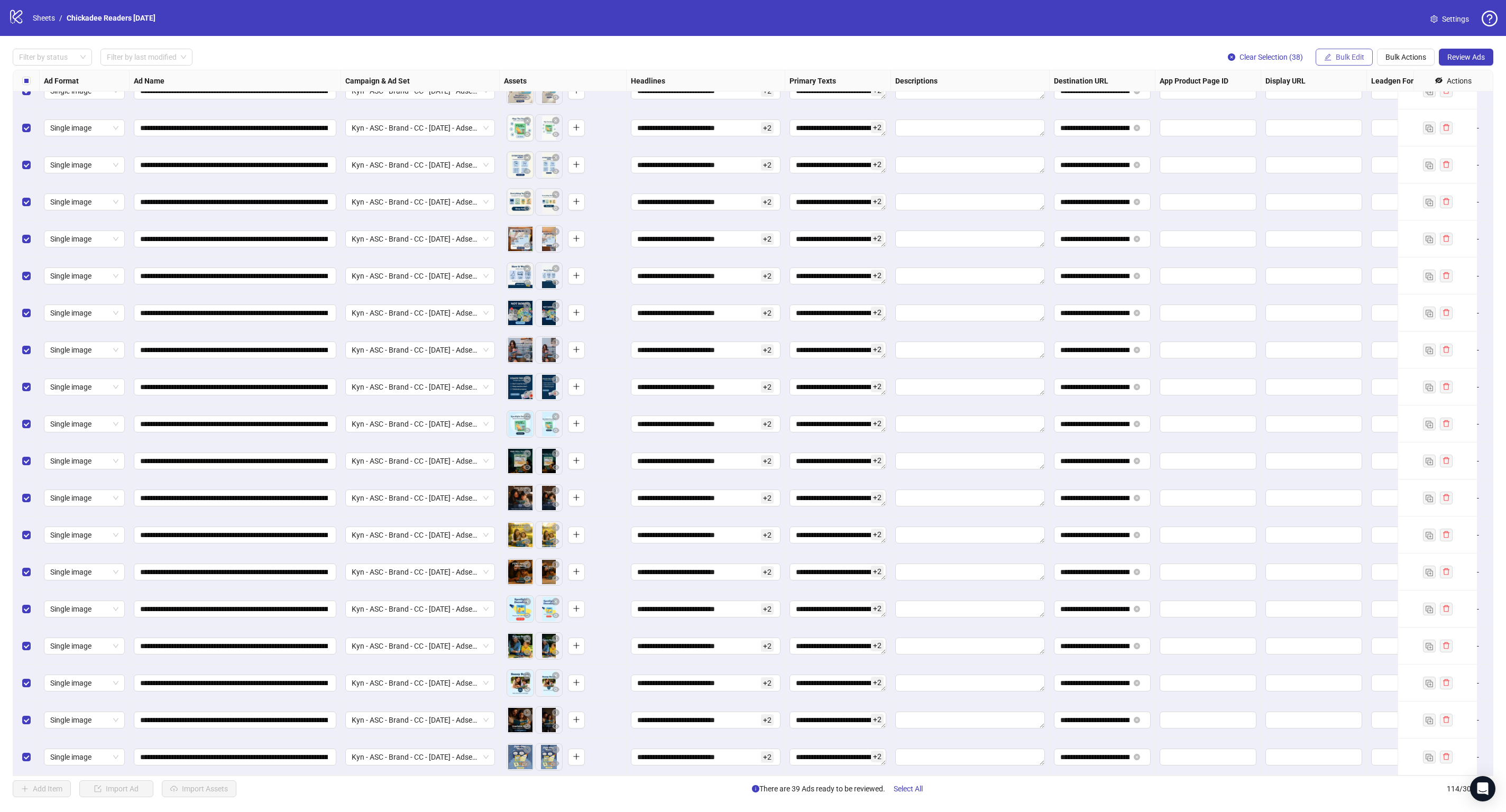
click at [1350, 59] on span "Bulk Edit" at bounding box center [1350, 57] width 29 height 8
click at [1352, 182] on span "Destination URL" at bounding box center [1353, 180] width 63 height 12
click at [1320, 105] on input "**********" at bounding box center [1309, 103] width 137 height 12
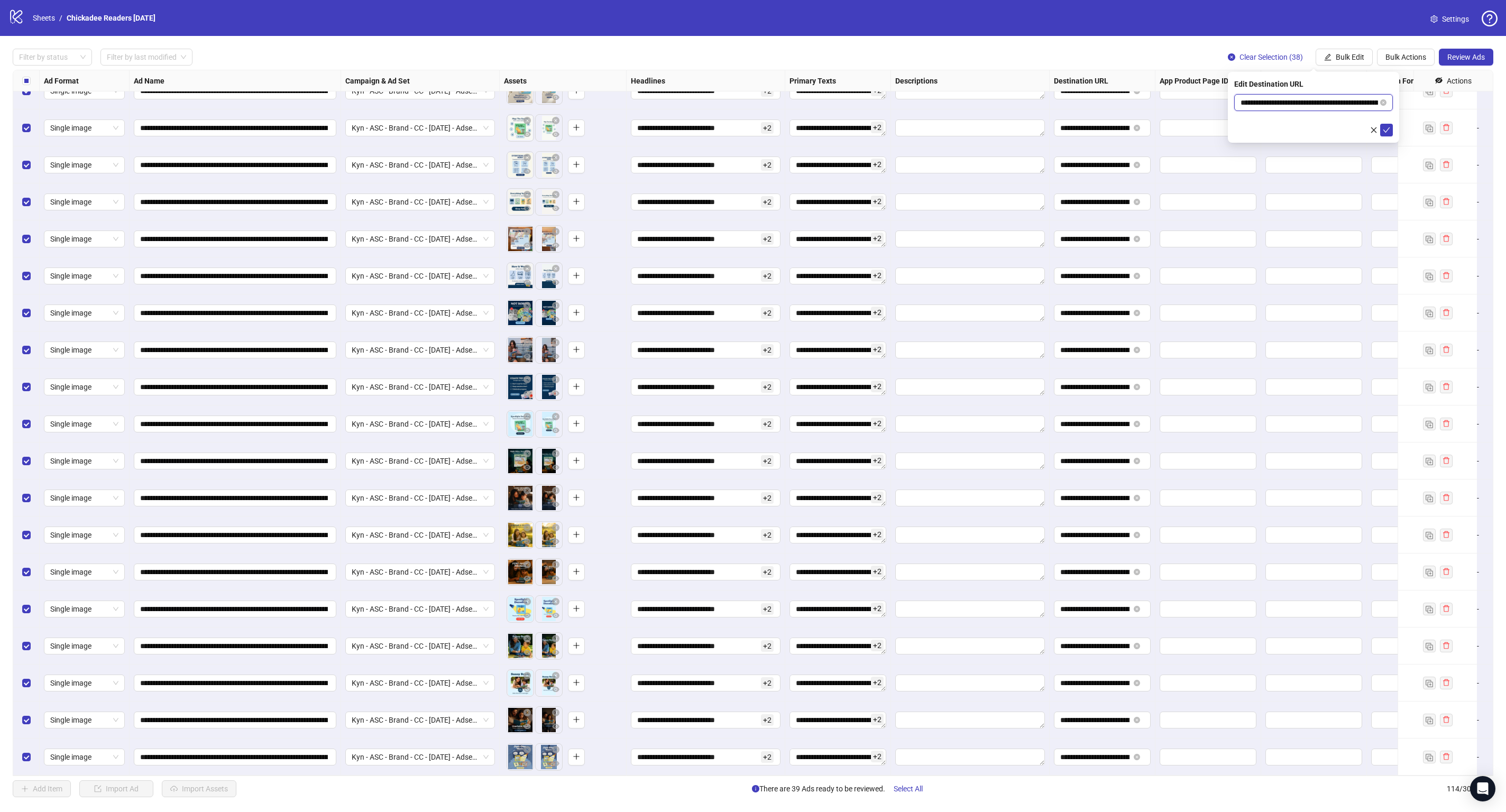
click at [1320, 105] on input "**********" at bounding box center [1309, 103] width 137 height 12
paste input "**********"
type input "**********"
click at [1391, 132] on button "submit" at bounding box center [1387, 130] width 13 height 13
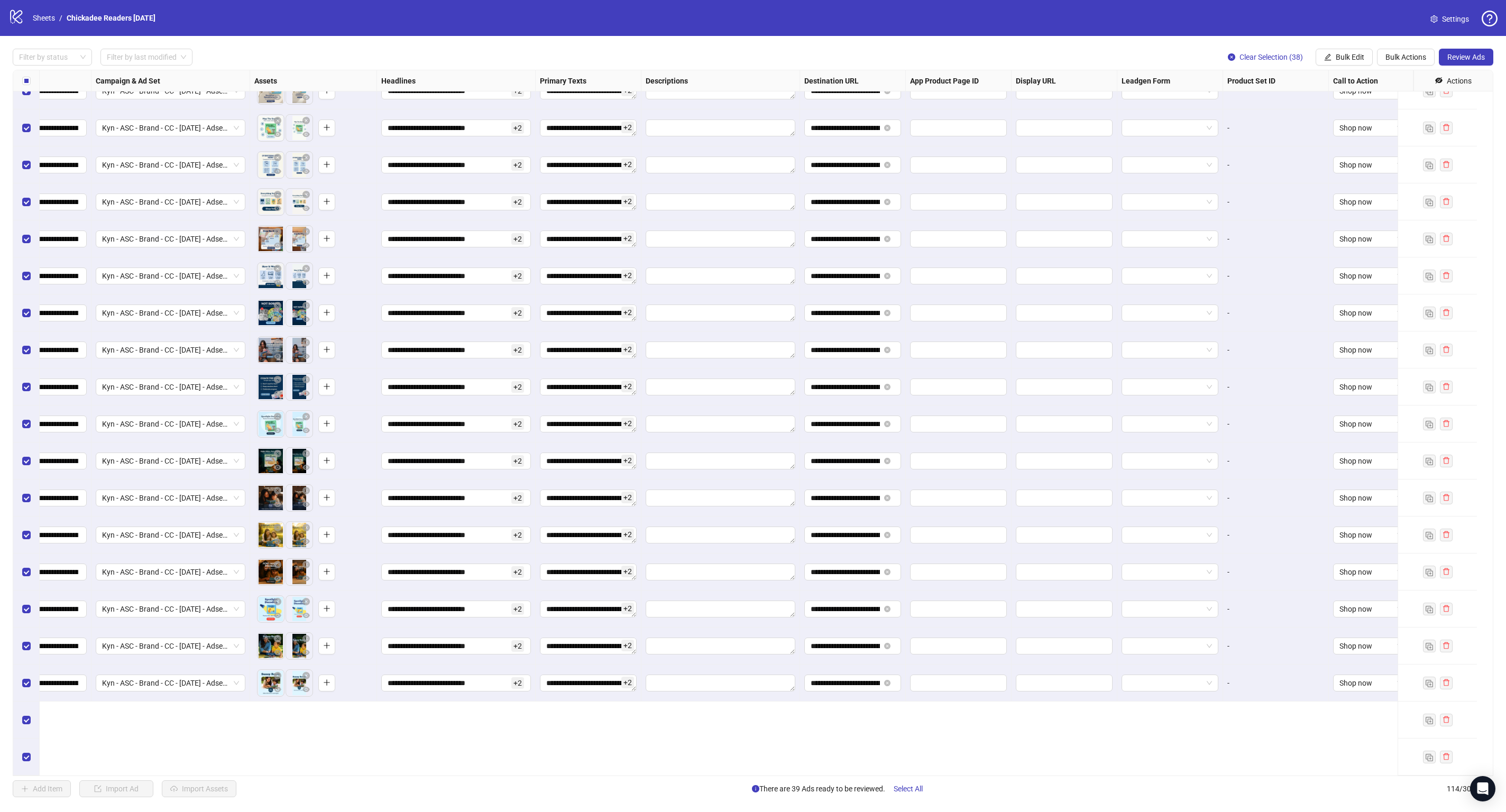
scroll to position [3413, 265]
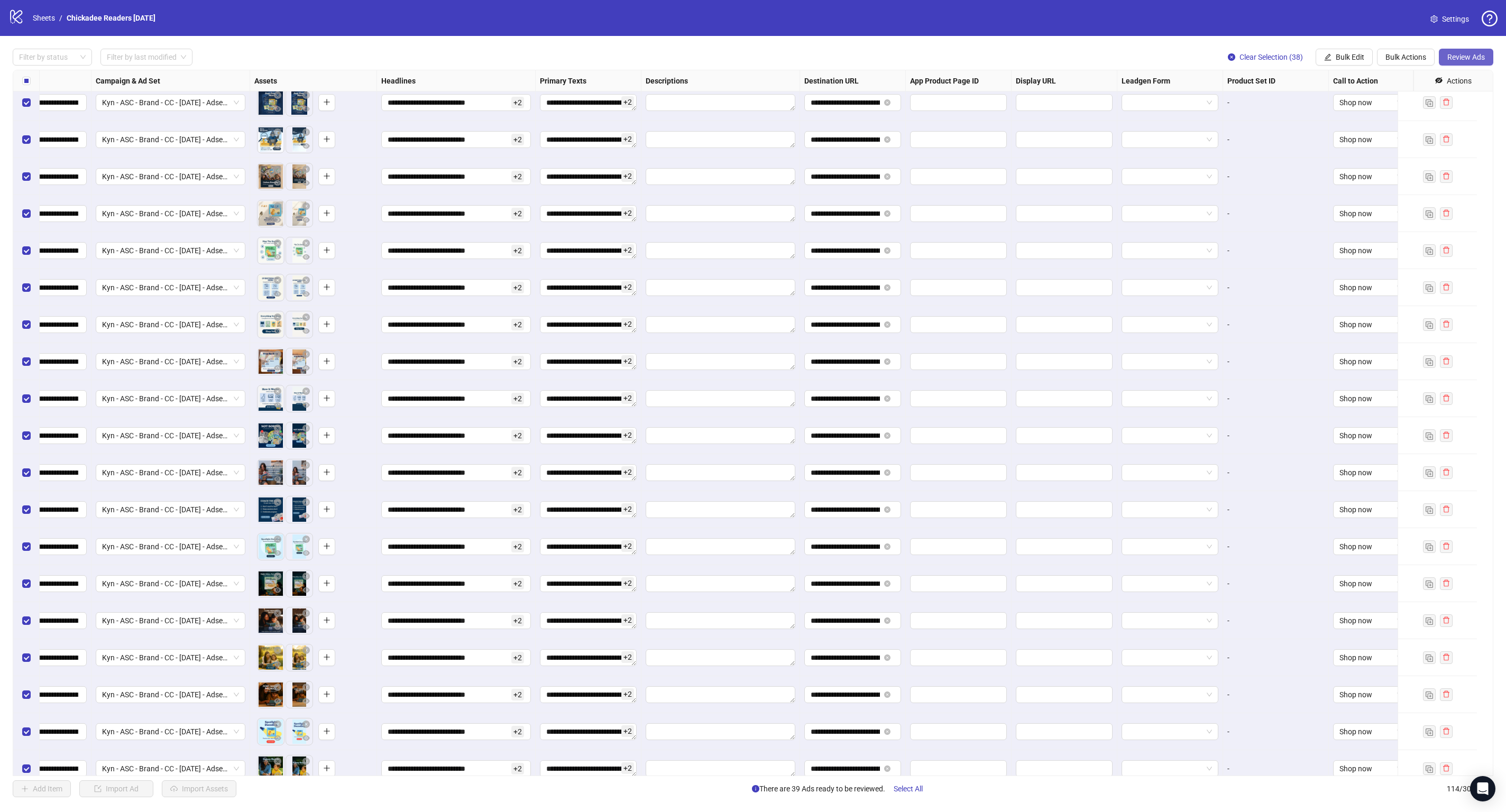
click at [1464, 56] on span "Review Ads" at bounding box center [1466, 57] width 37 height 8
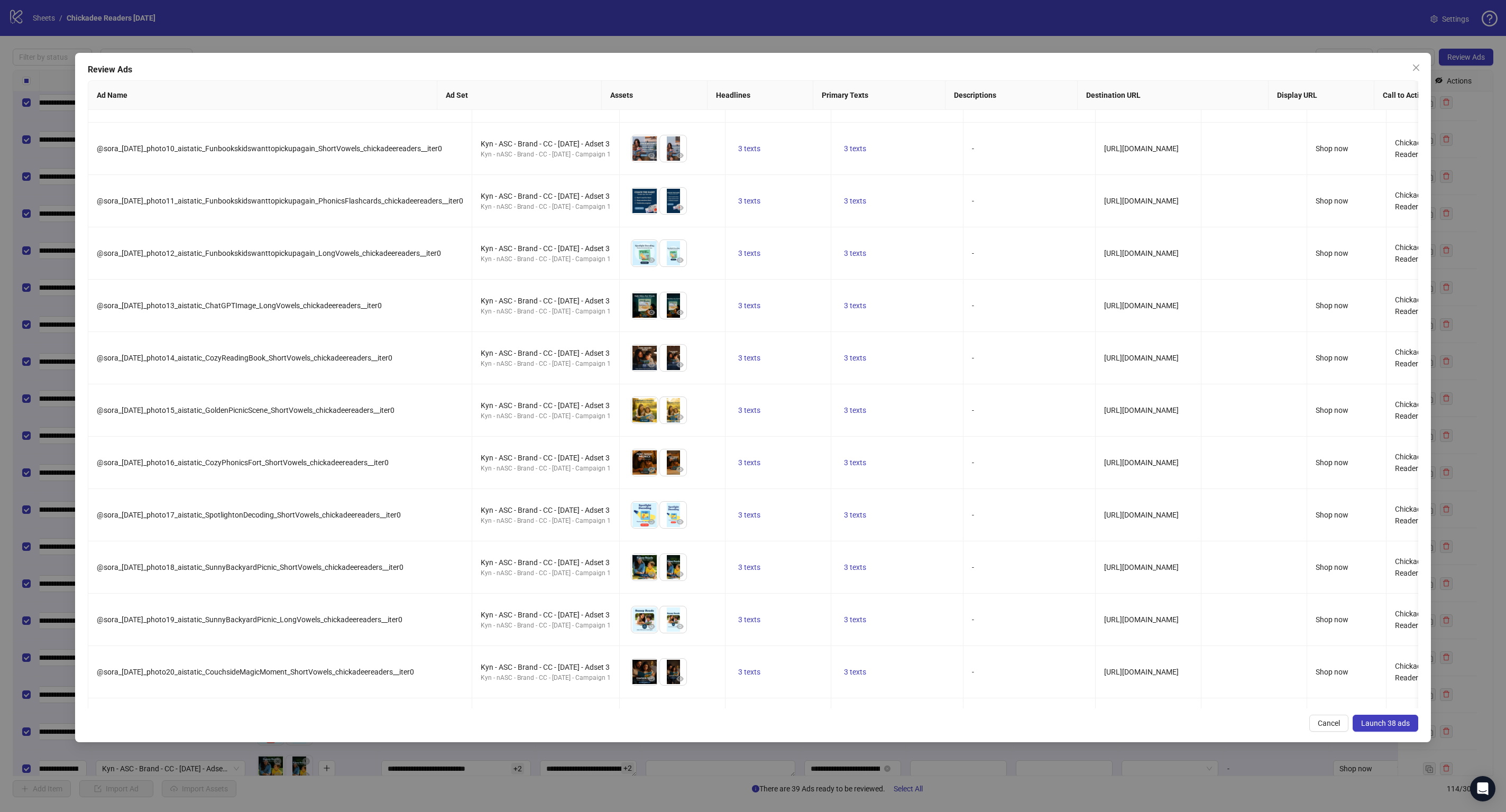
scroll to position [1407, 0]
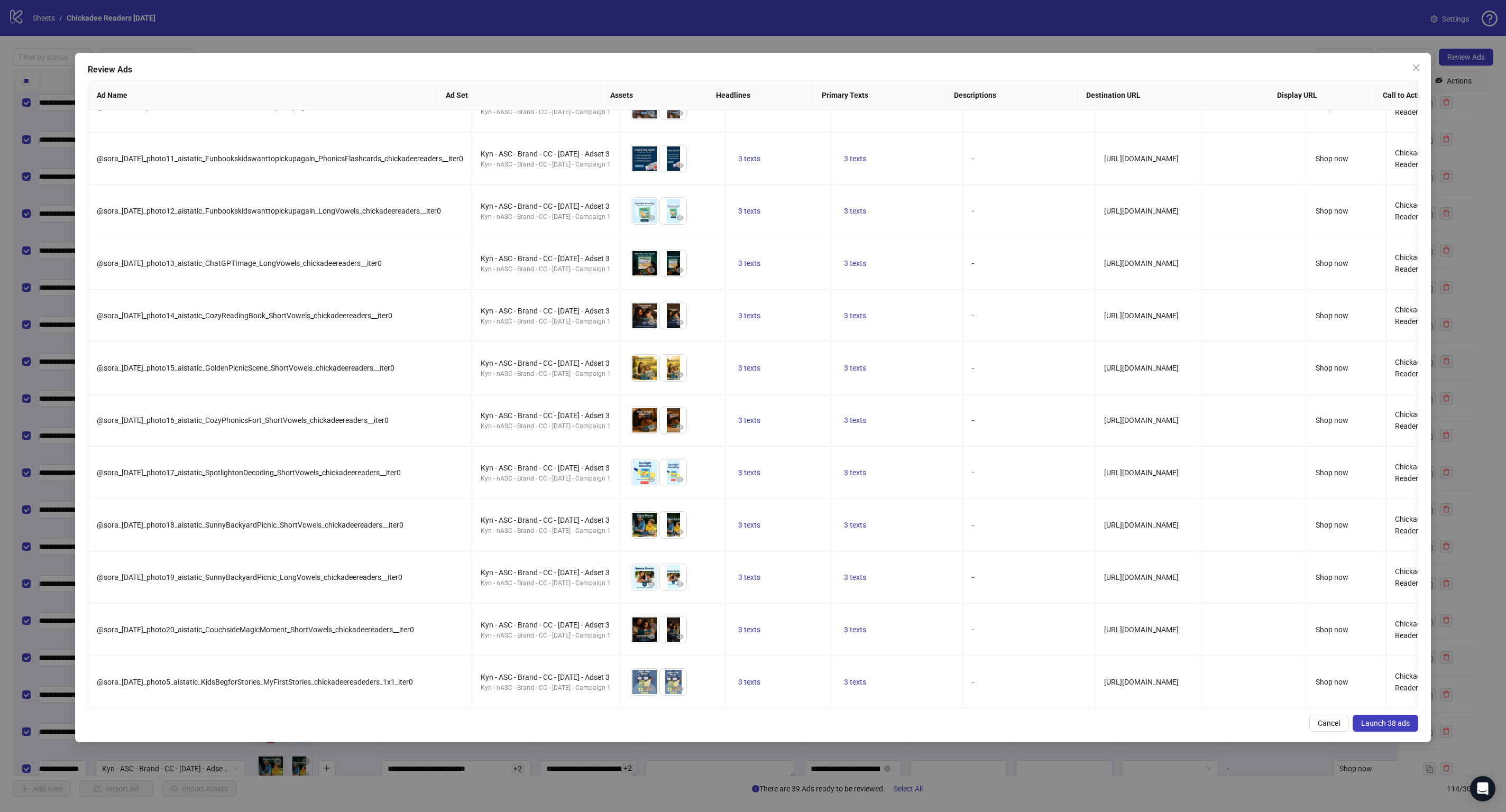
click at [1385, 726] on span "Launch 38 ads" at bounding box center [1385, 723] width 49 height 8
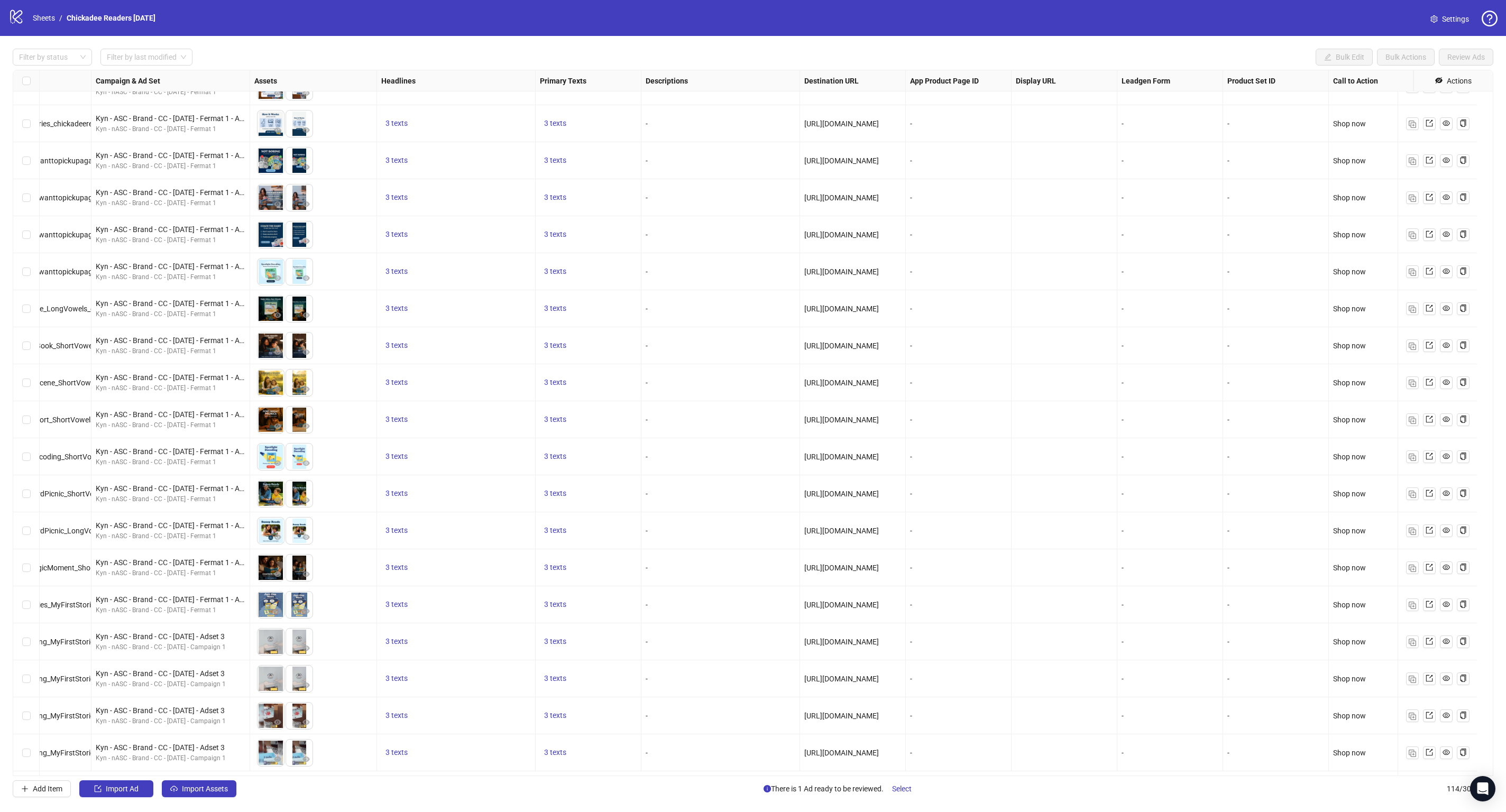
scroll to position [830, 265]
